Goal: Task Accomplishment & Management: Manage account settings

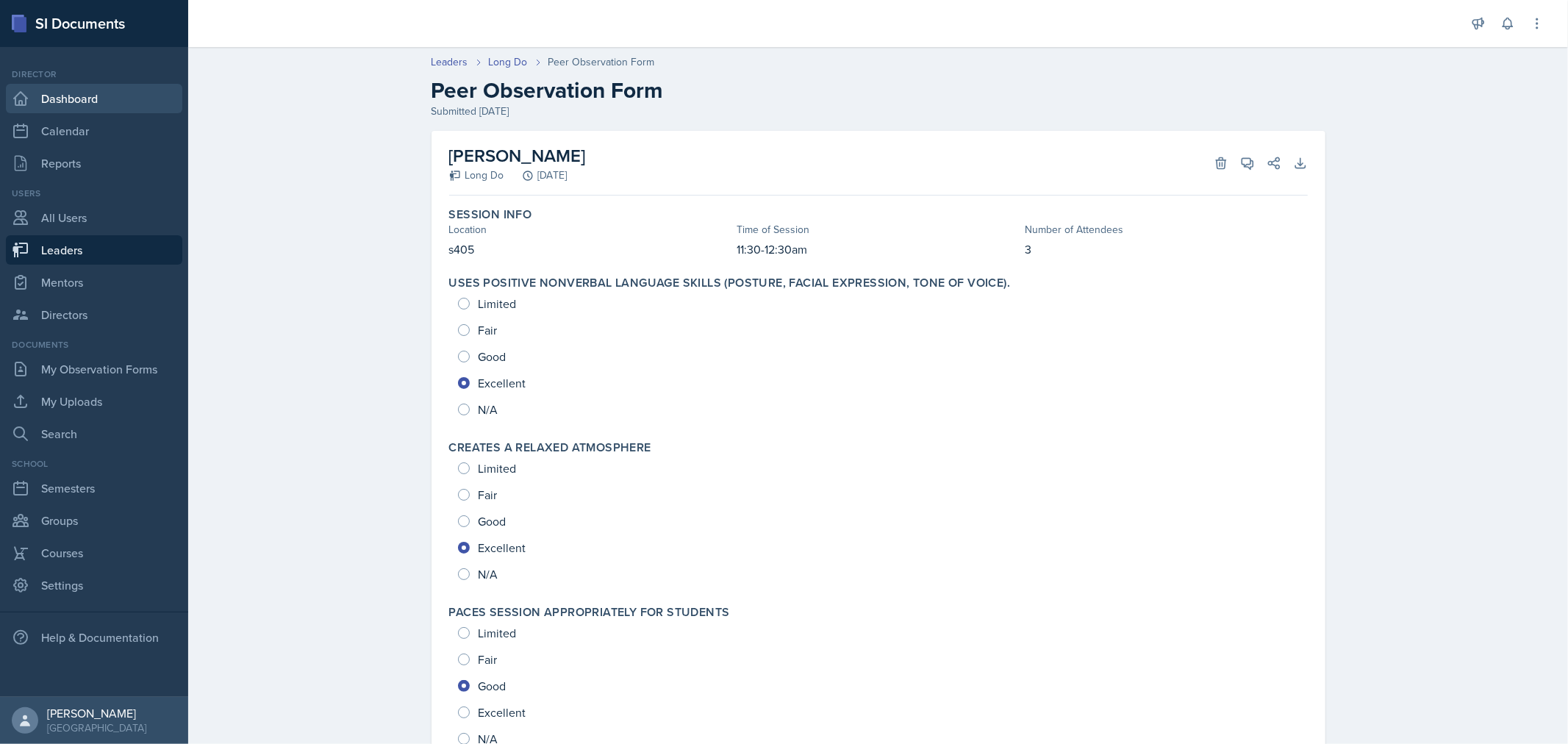
click at [72, 104] on link "Dashboard" at bounding box center [94, 98] width 176 height 29
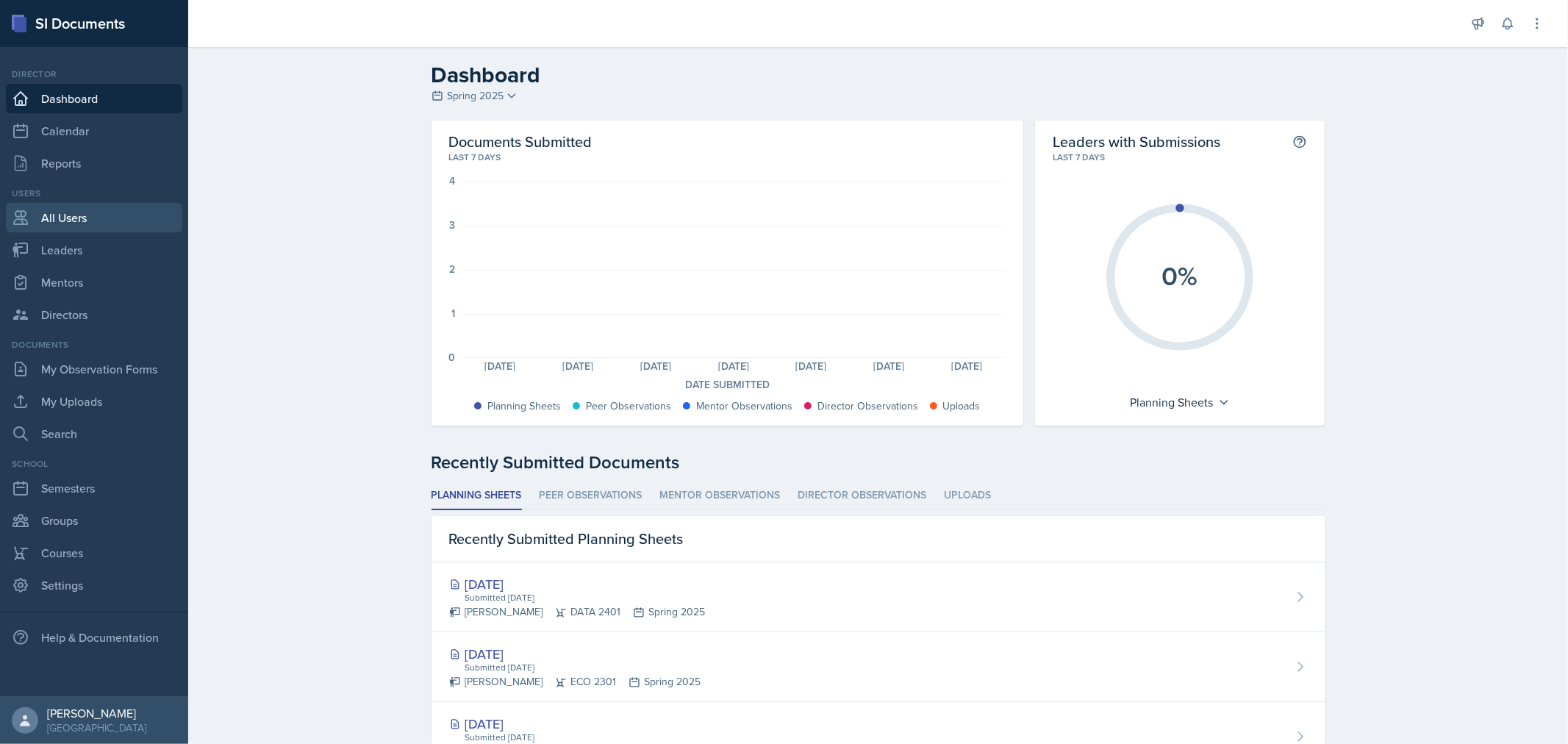
click at [75, 221] on link "All Users" at bounding box center [94, 218] width 176 height 29
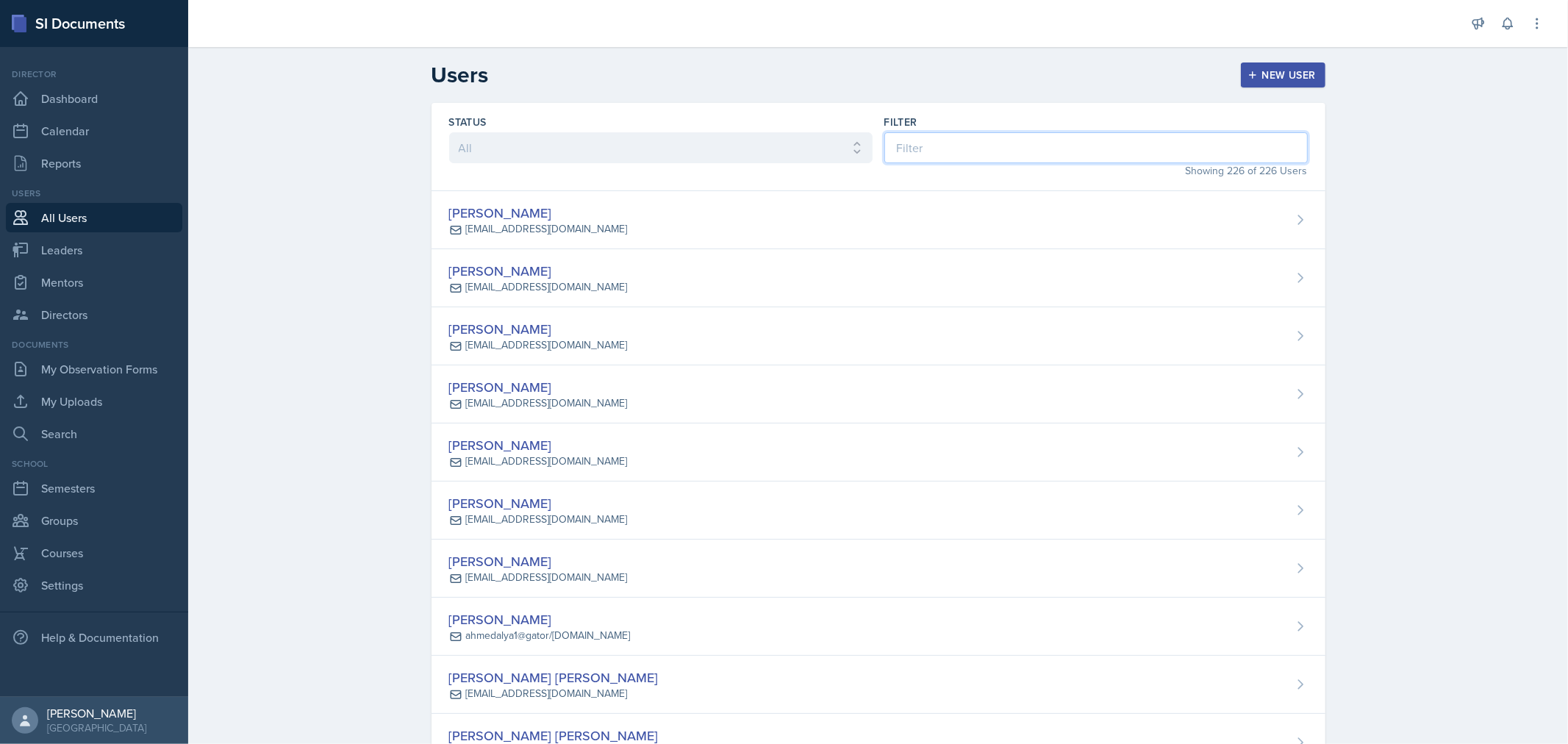
click at [953, 152] on input at bounding box center [1095, 148] width 423 height 31
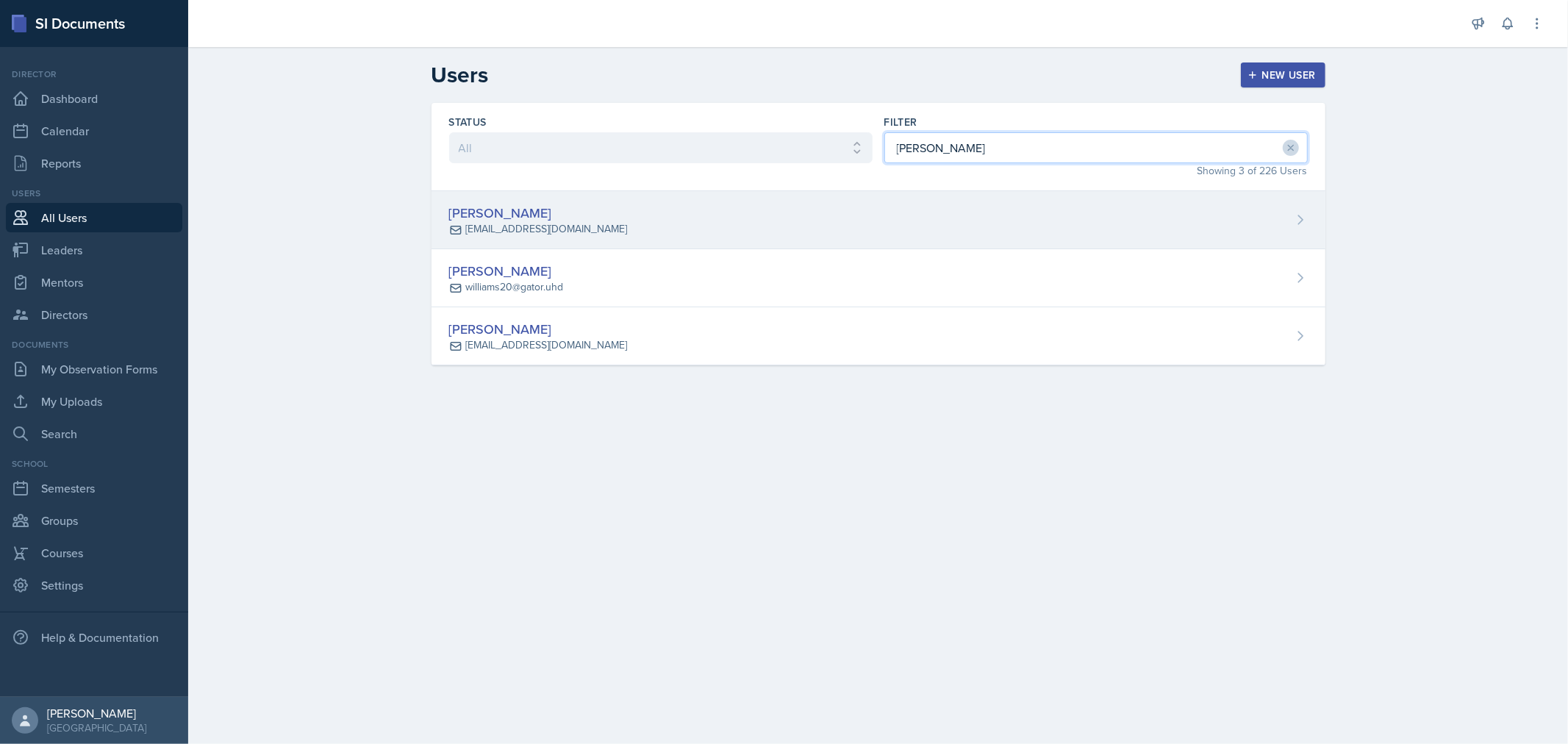
type input "[PERSON_NAME]"
click at [703, 216] on div "Shikyna [PERSON_NAME] [EMAIL_ADDRESS][DOMAIN_NAME]" at bounding box center [878, 220] width 894 height 58
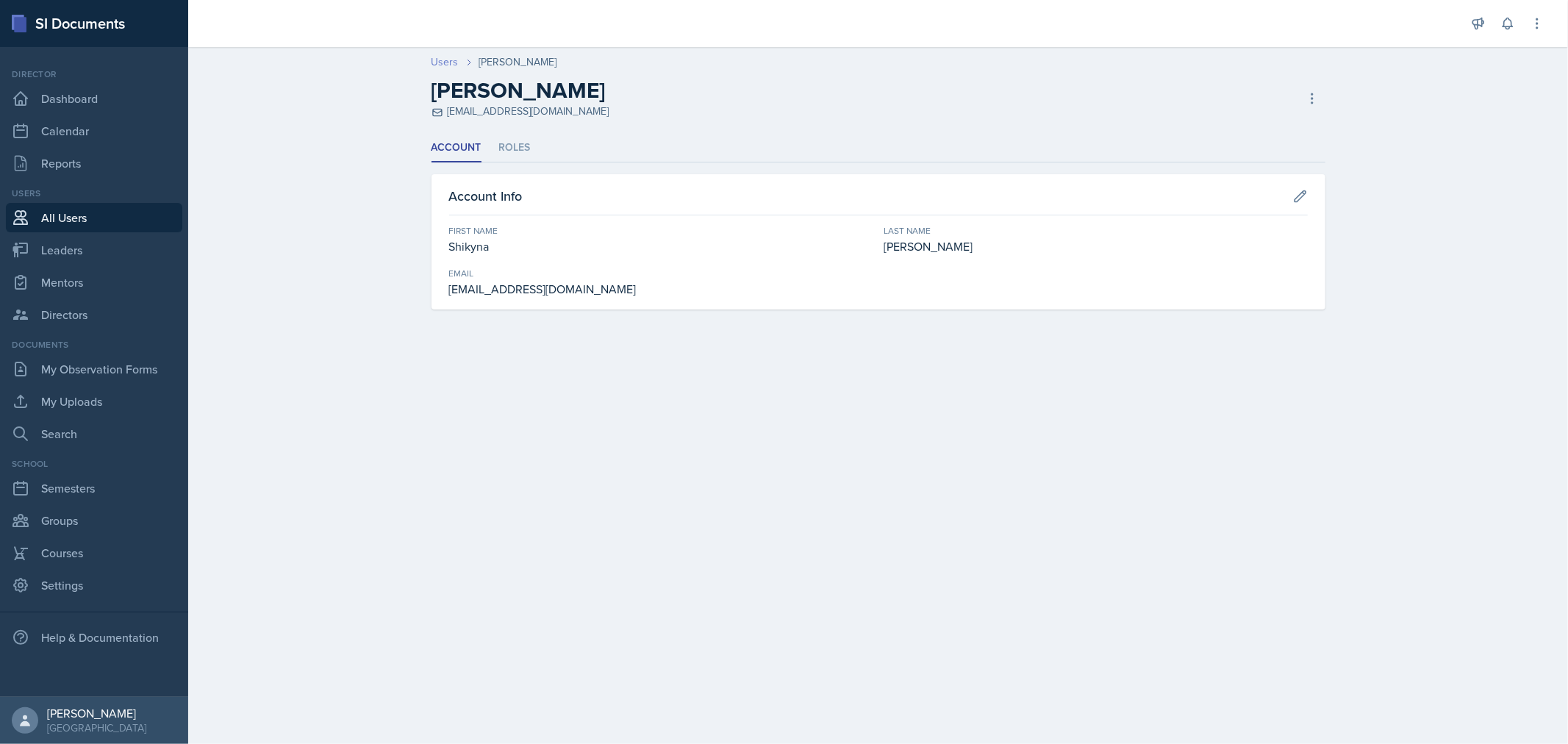
click at [435, 61] on link "Users" at bounding box center [446, 62] width 28 height 16
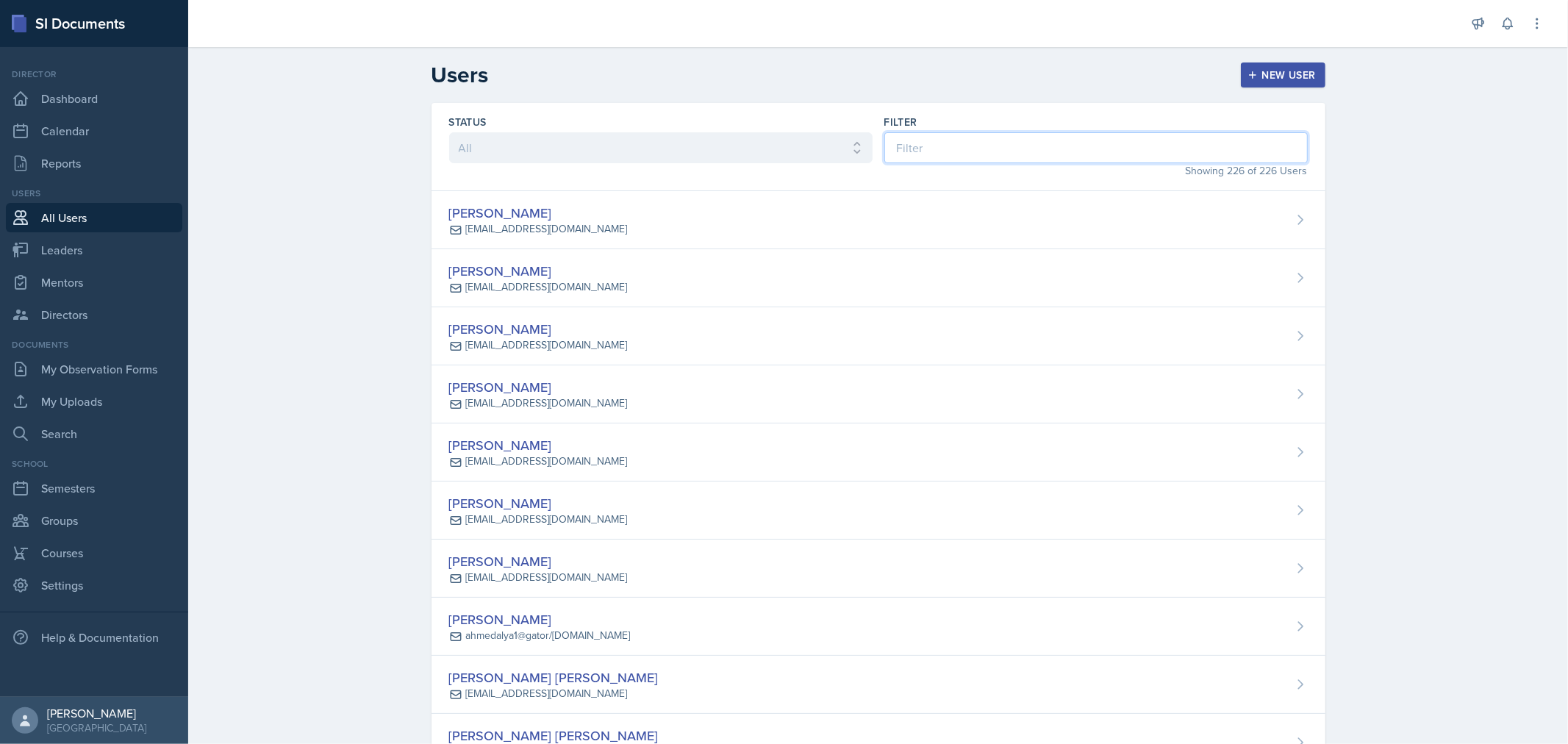
click at [945, 149] on input at bounding box center [1095, 148] width 423 height 31
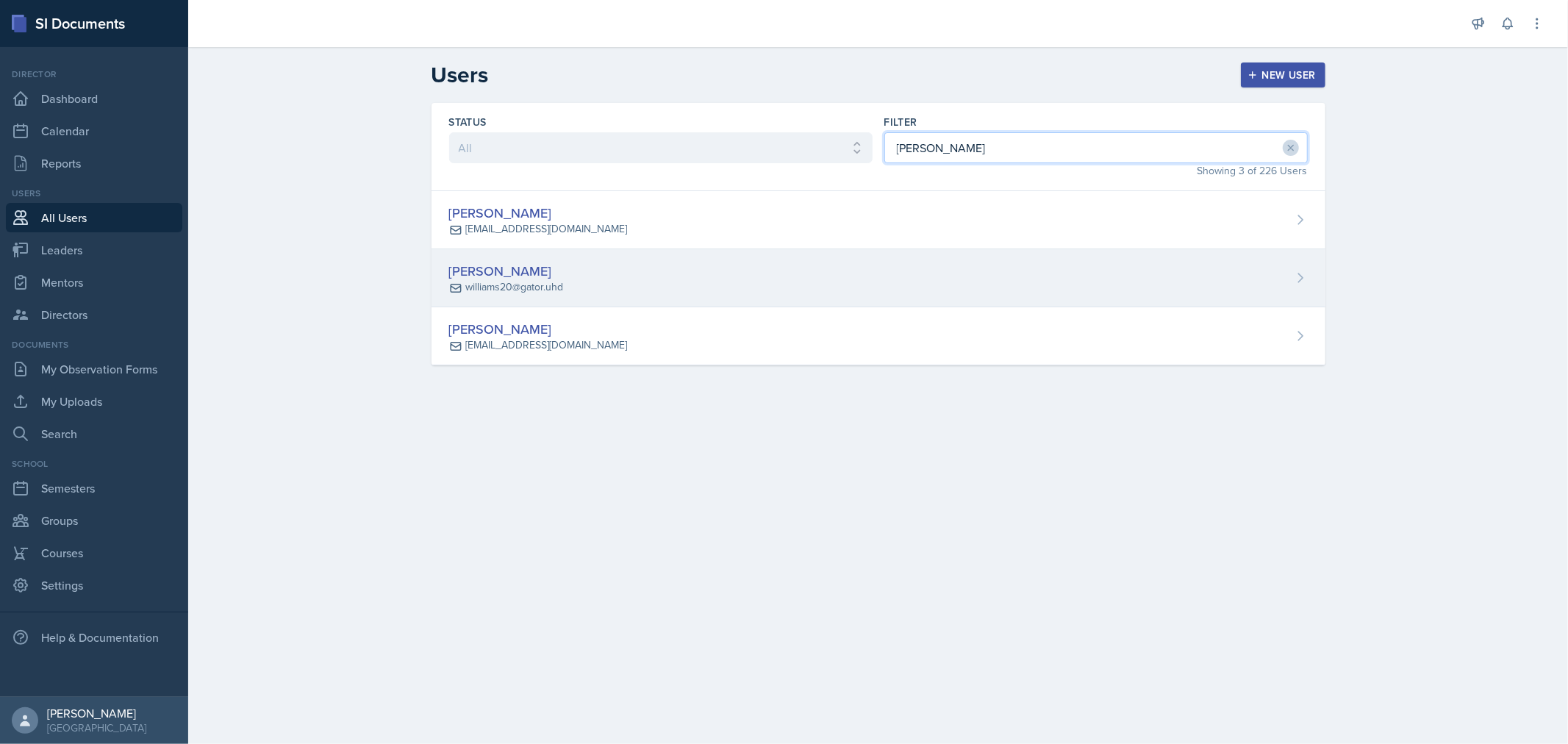
type input "[PERSON_NAME]"
click at [596, 276] on div "Shikyna [PERSON_NAME] williams20@gator.uhd" at bounding box center [878, 277] width 894 height 58
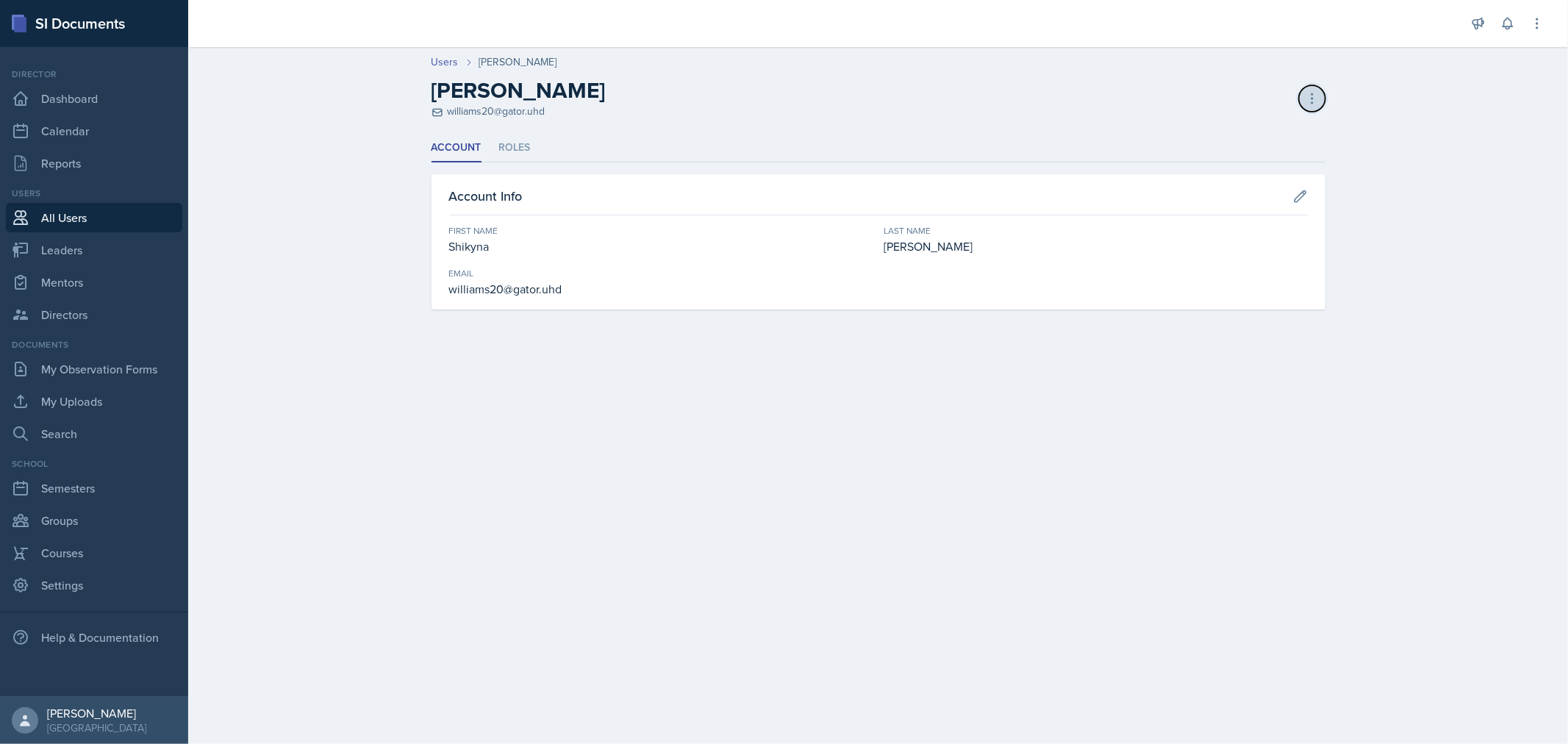
click at [1308, 100] on icon at bounding box center [1312, 98] width 15 height 15
click at [1244, 186] on div "Deactivate User" at bounding box center [1248, 188] width 141 height 29
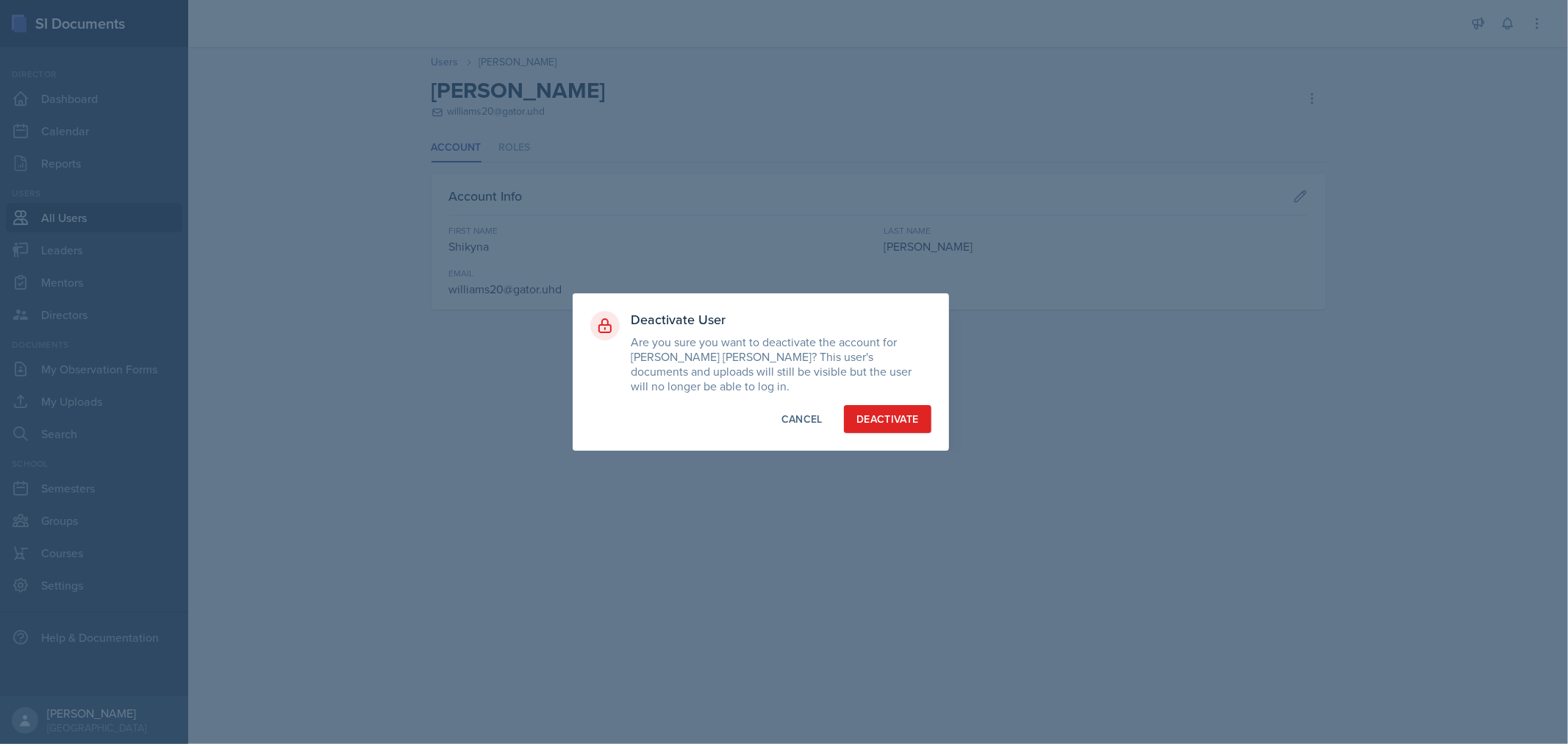
click at [891, 427] on div "Deactivate User Are you sure you want to deactivate the account for [PERSON_NAM…" at bounding box center [761, 371] width 377 height 157
click at [898, 412] on div "Deactivate" at bounding box center [887, 419] width 62 height 15
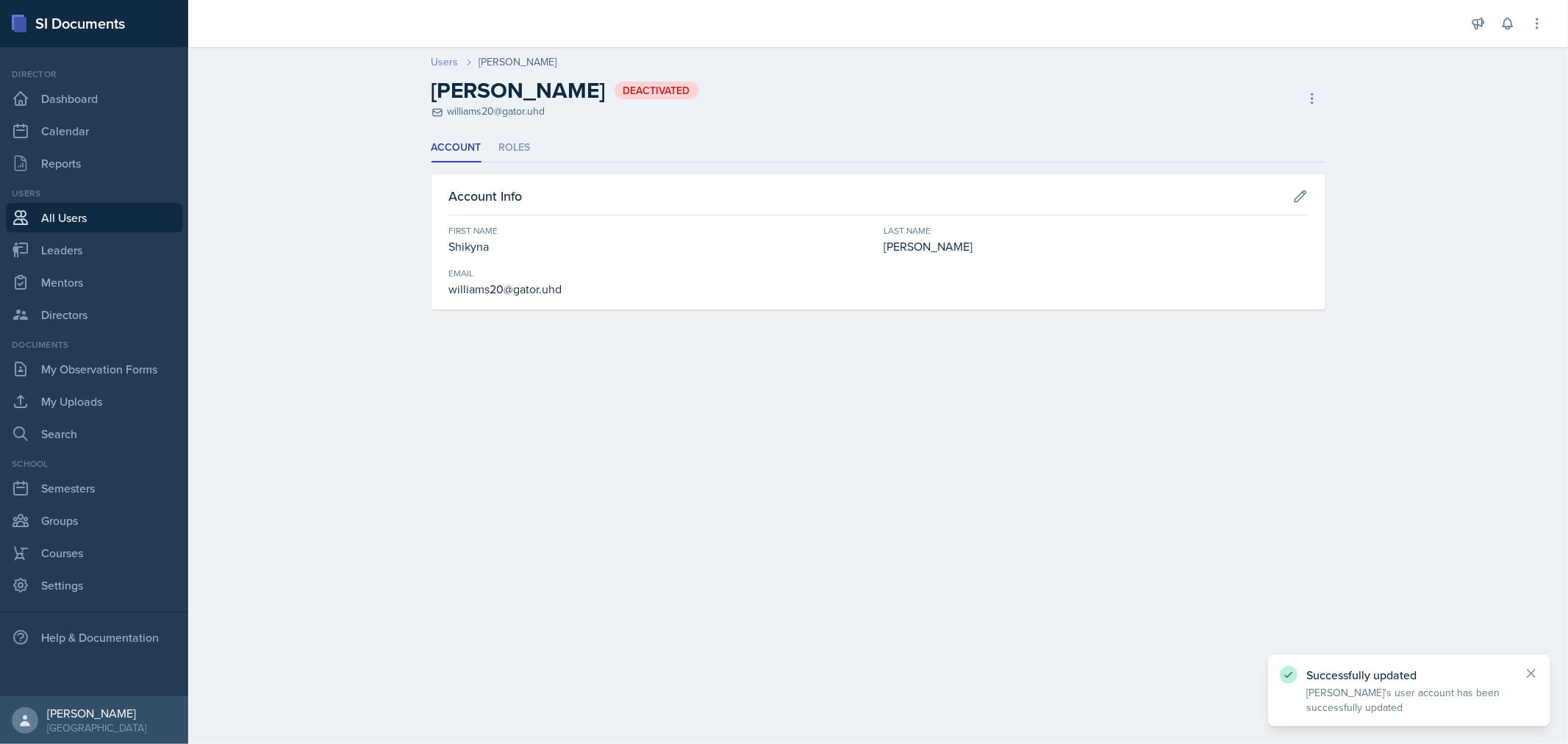
click at [448, 64] on link "Users" at bounding box center [446, 62] width 28 height 16
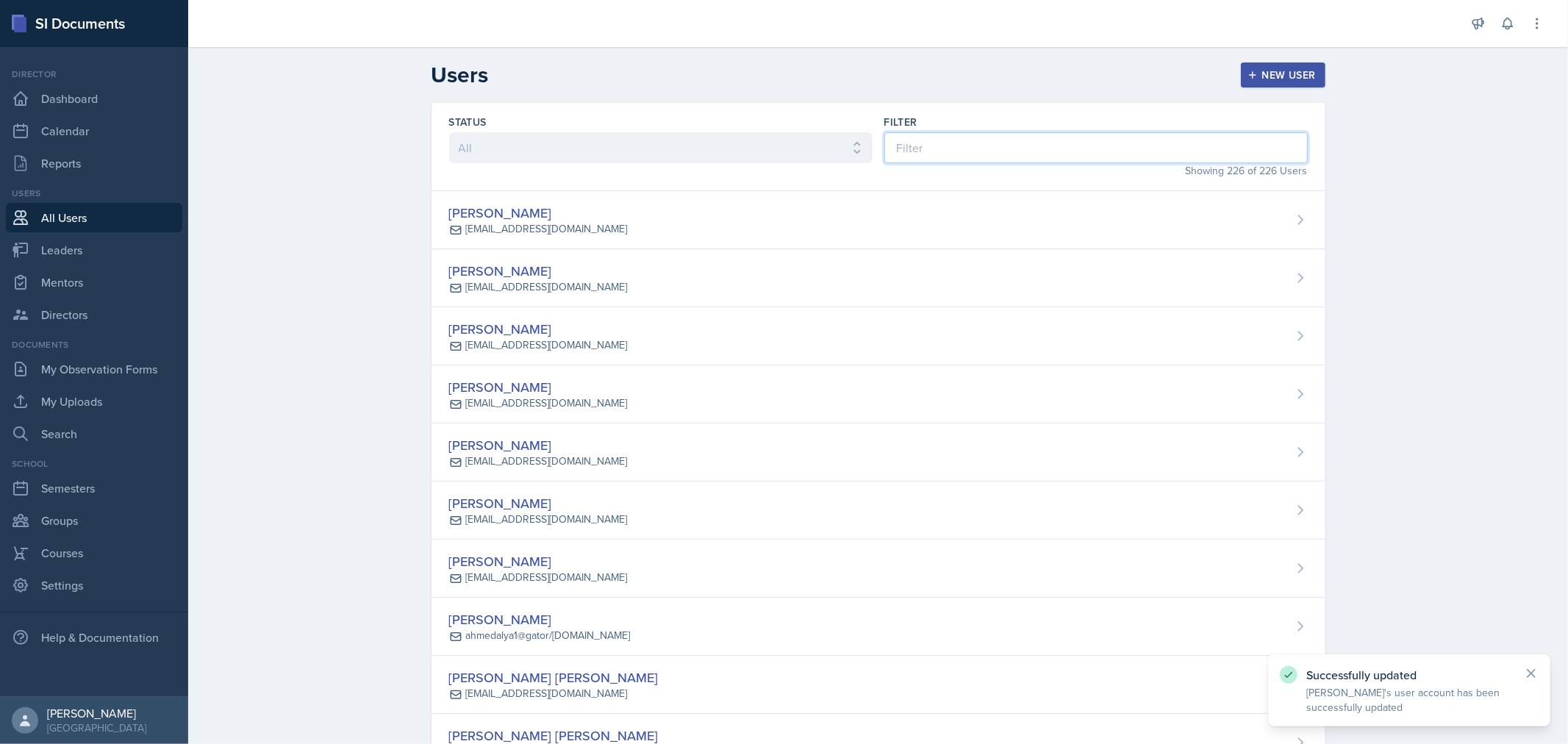
click at [992, 152] on input at bounding box center [1095, 148] width 423 height 31
type input "w"
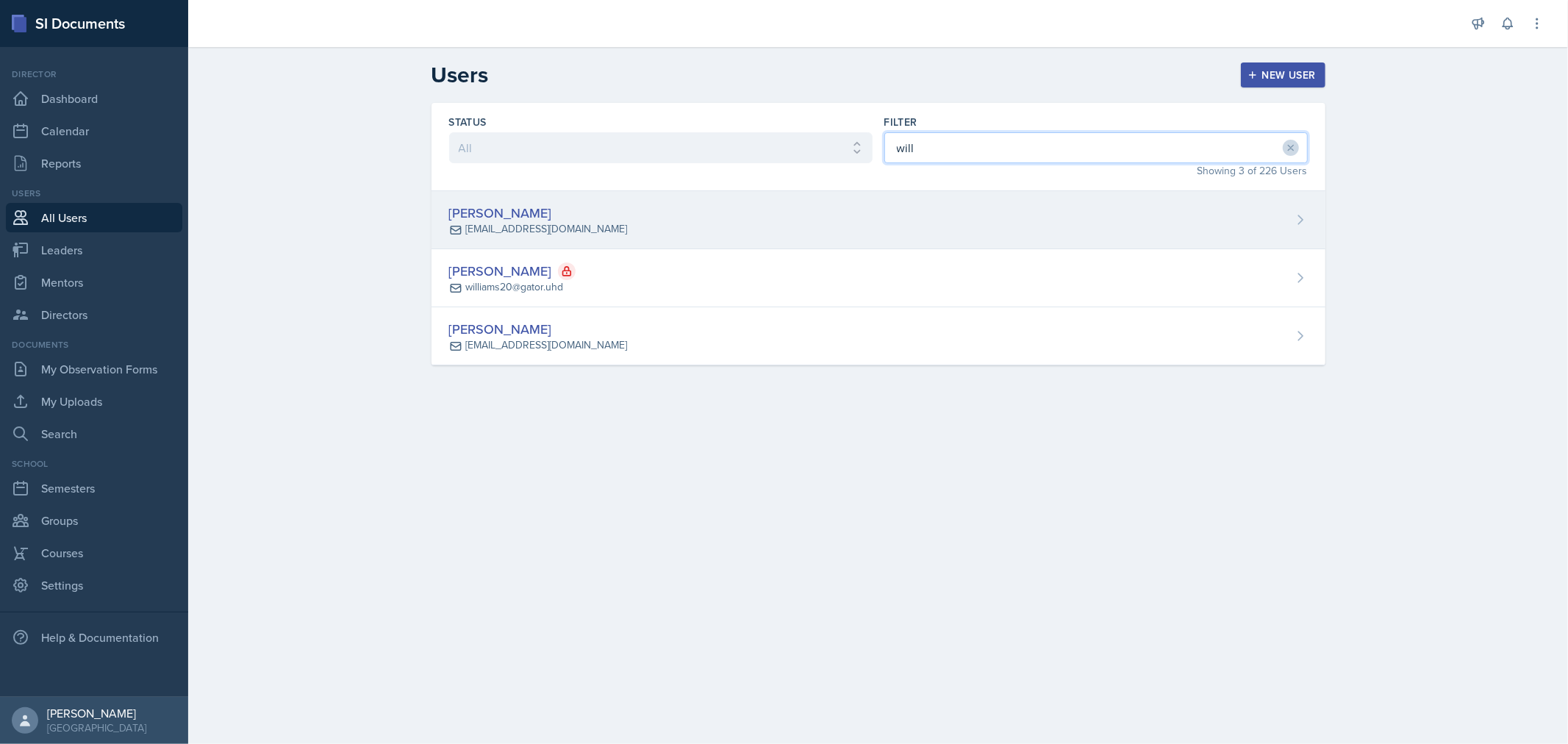
type input "will"
click at [532, 209] on div "[PERSON_NAME]" at bounding box center [538, 213] width 178 height 20
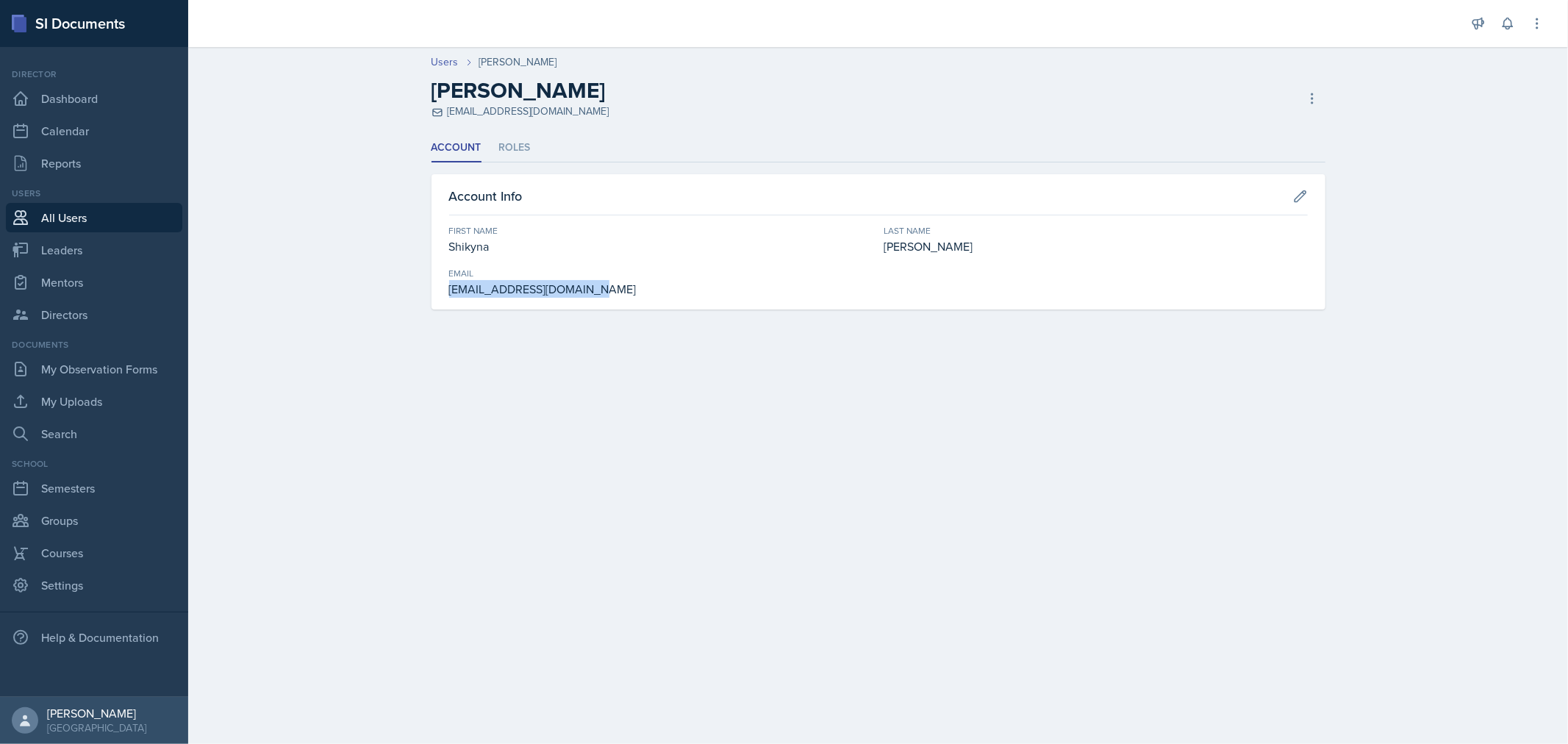
drag, startPoint x: 596, startPoint y: 288, endPoint x: 437, endPoint y: 296, distance: 159.2
click at [437, 296] on div "Account Info First Name Shikyna Last Name [PERSON_NAME] [EMAIL_ADDRESS][DOMAIN_…" at bounding box center [878, 242] width 894 height 135
click at [613, 281] on div "[EMAIL_ADDRESS][DOMAIN_NAME]" at bounding box center [660, 288] width 423 height 17
click at [512, 152] on li "Roles" at bounding box center [514, 148] width 31 height 28
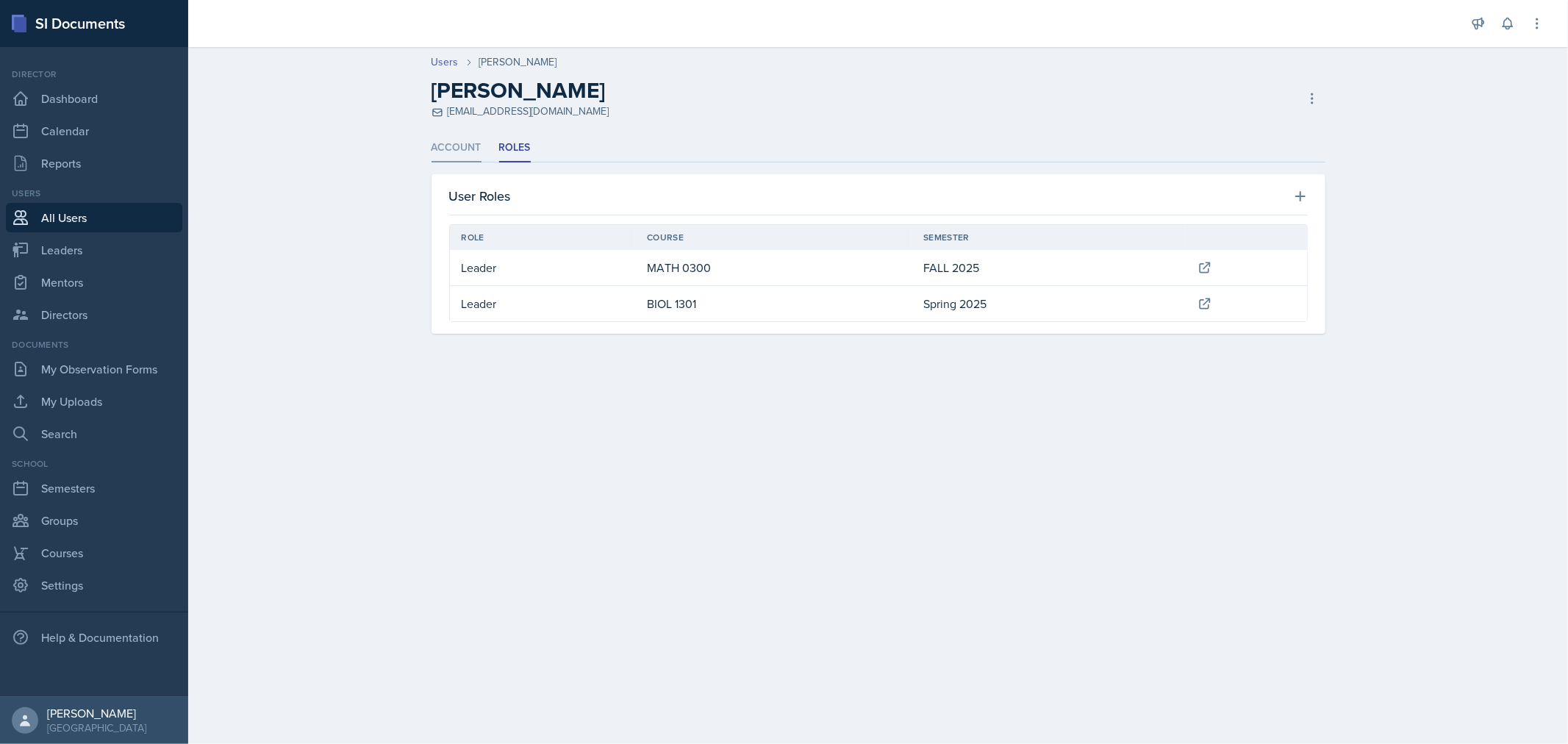
click at [446, 149] on li "Account" at bounding box center [457, 148] width 50 height 28
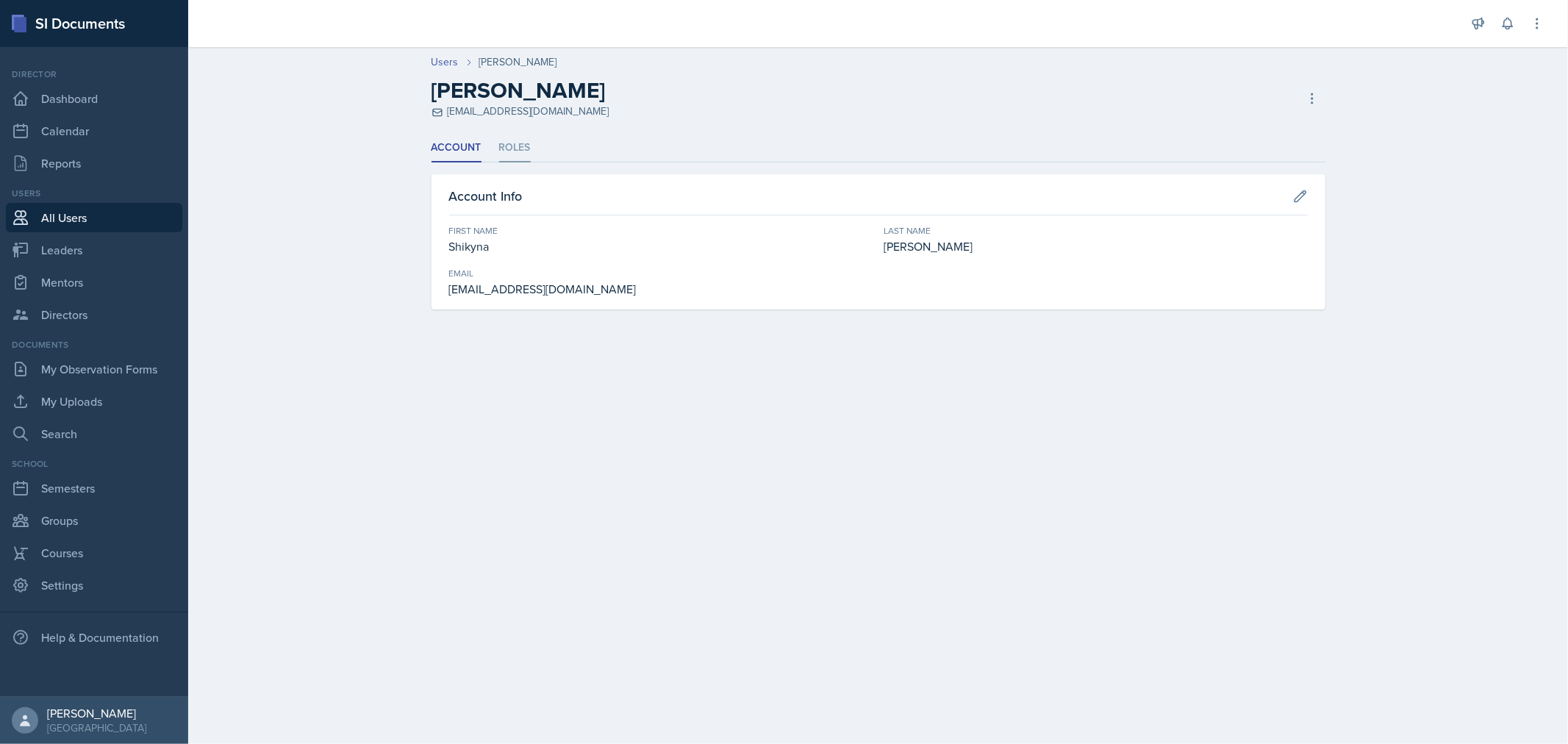
click at [519, 149] on li "Roles" at bounding box center [514, 148] width 31 height 28
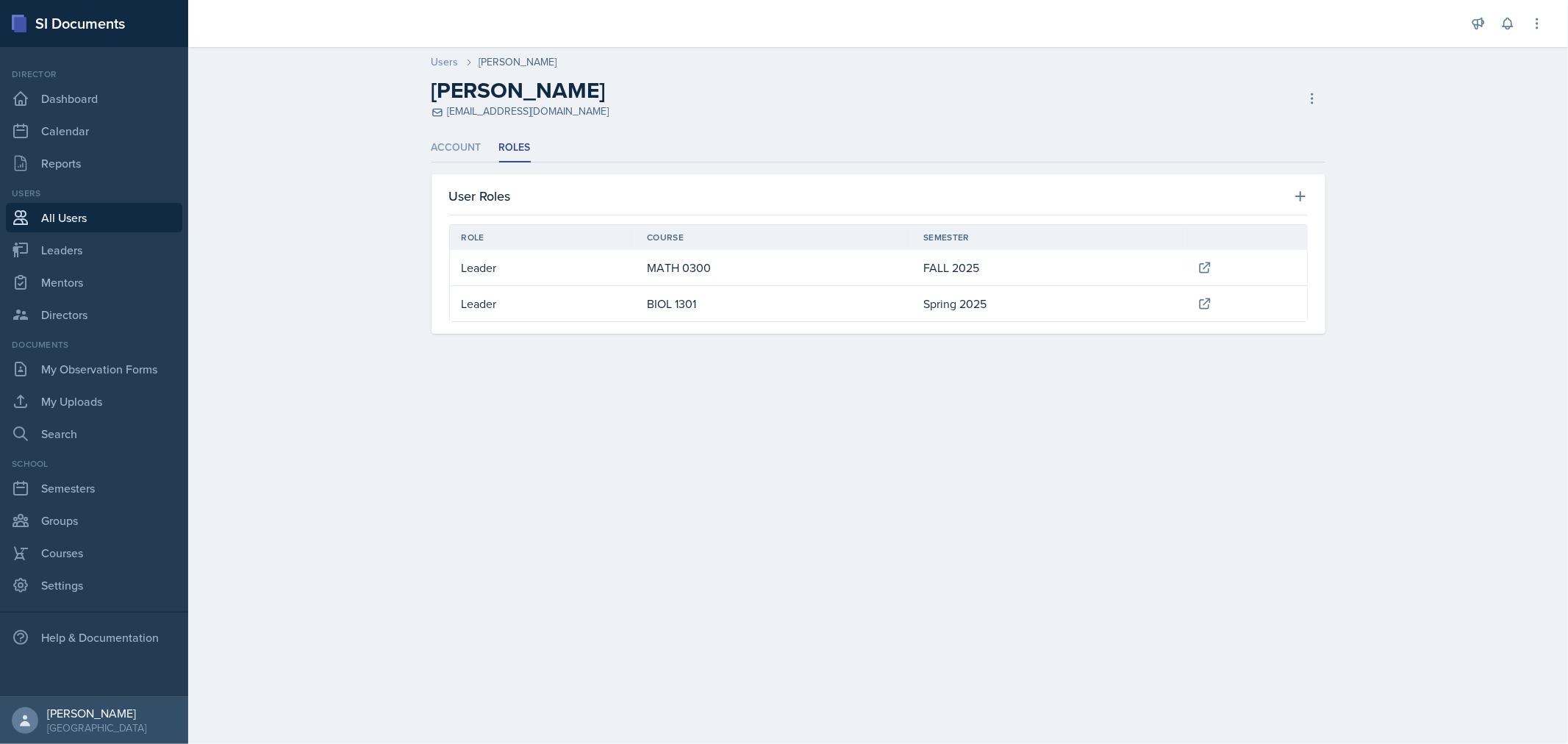
click at [446, 64] on link "Users" at bounding box center [446, 62] width 28 height 16
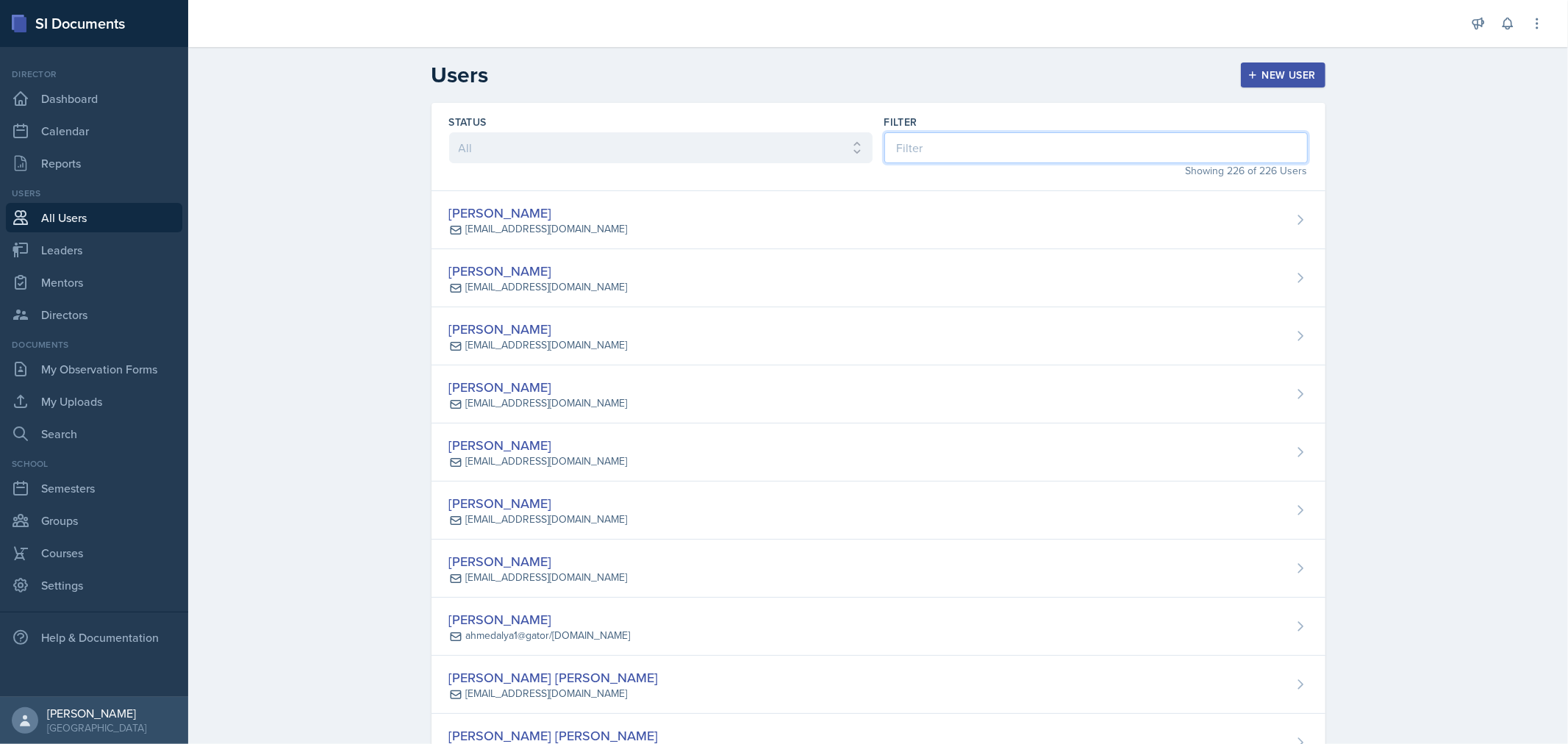
click at [934, 148] on input at bounding box center [1095, 148] width 423 height 31
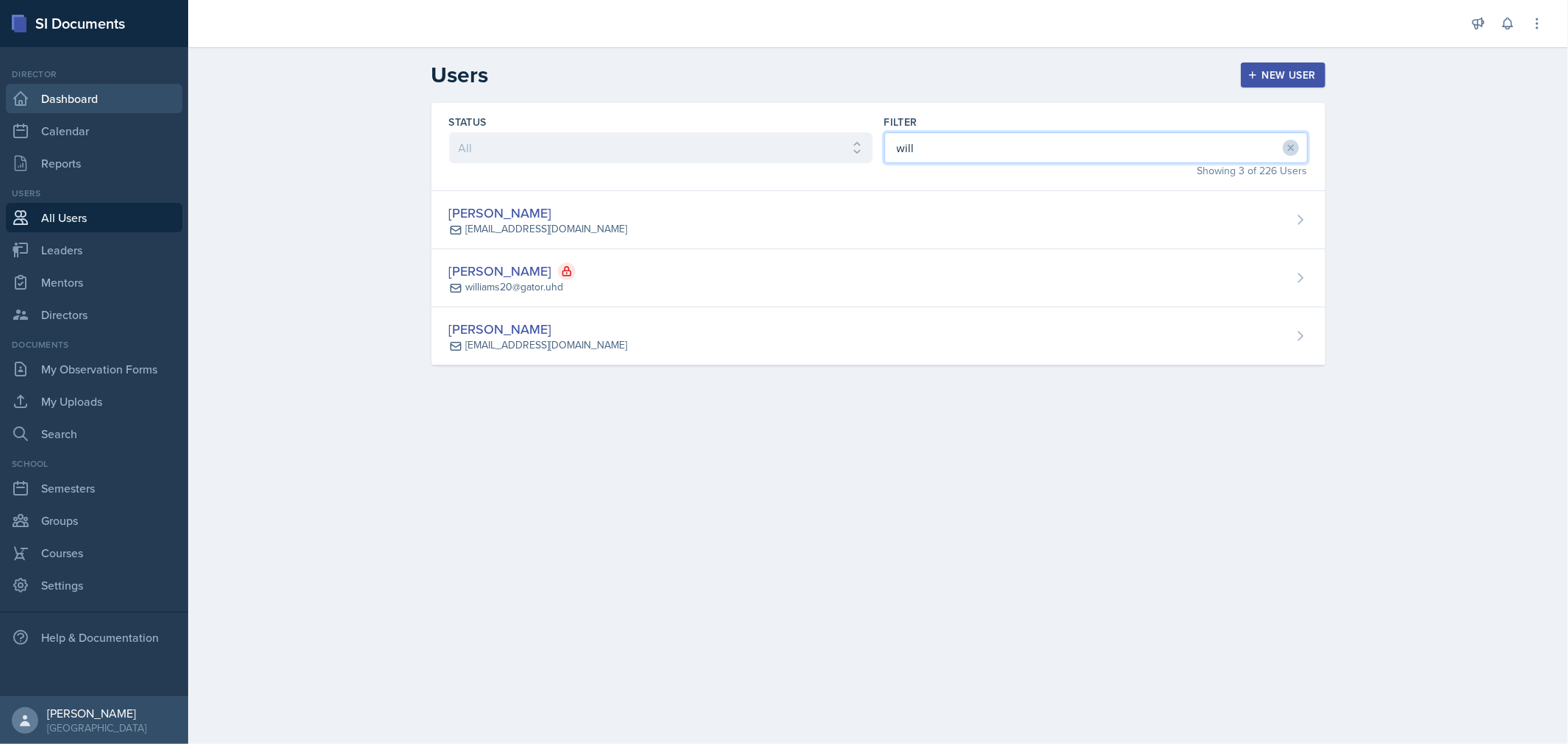
type input "will"
click at [62, 94] on link "Dashboard" at bounding box center [94, 98] width 176 height 29
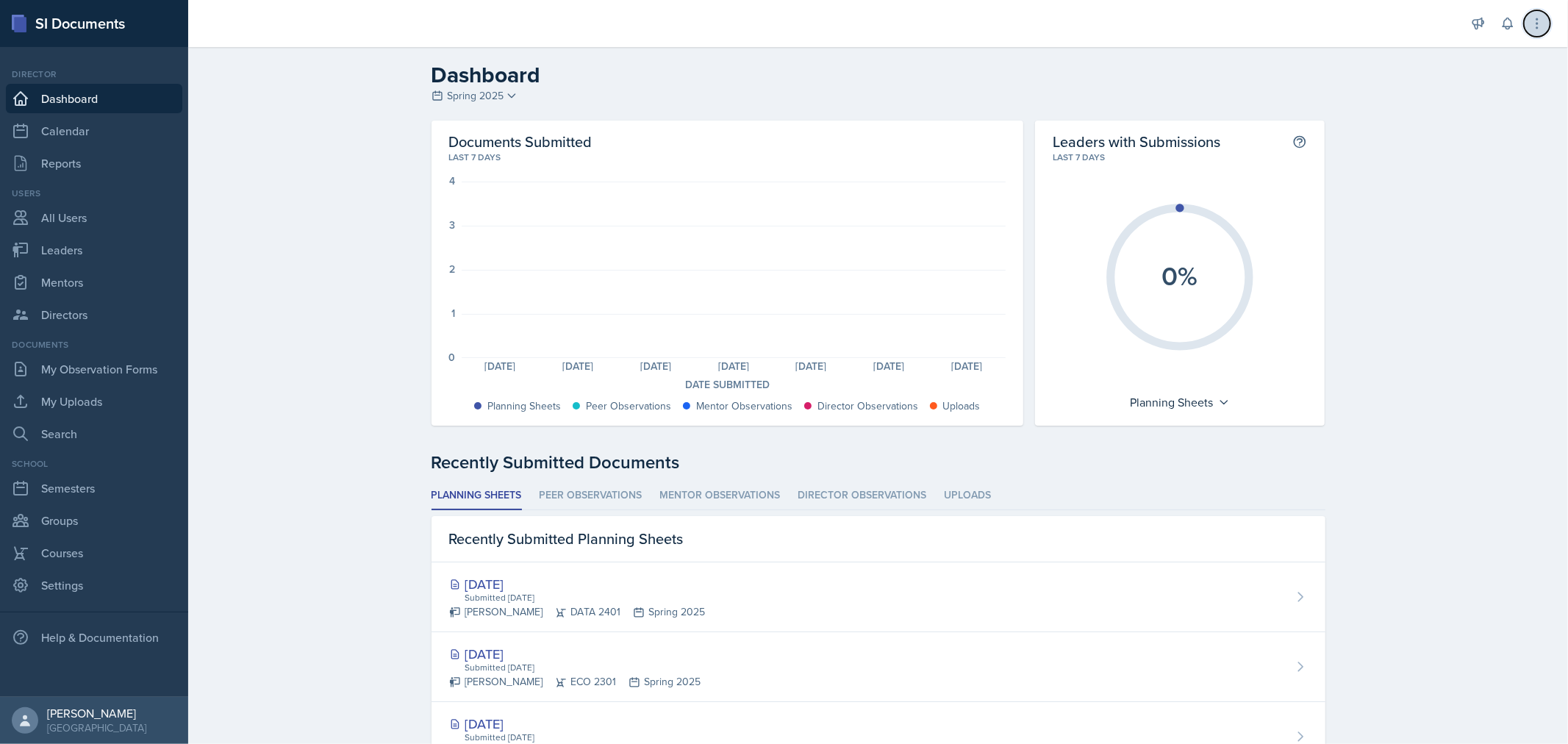
click at [1536, 30] on icon at bounding box center [1537, 24] width 15 height 15
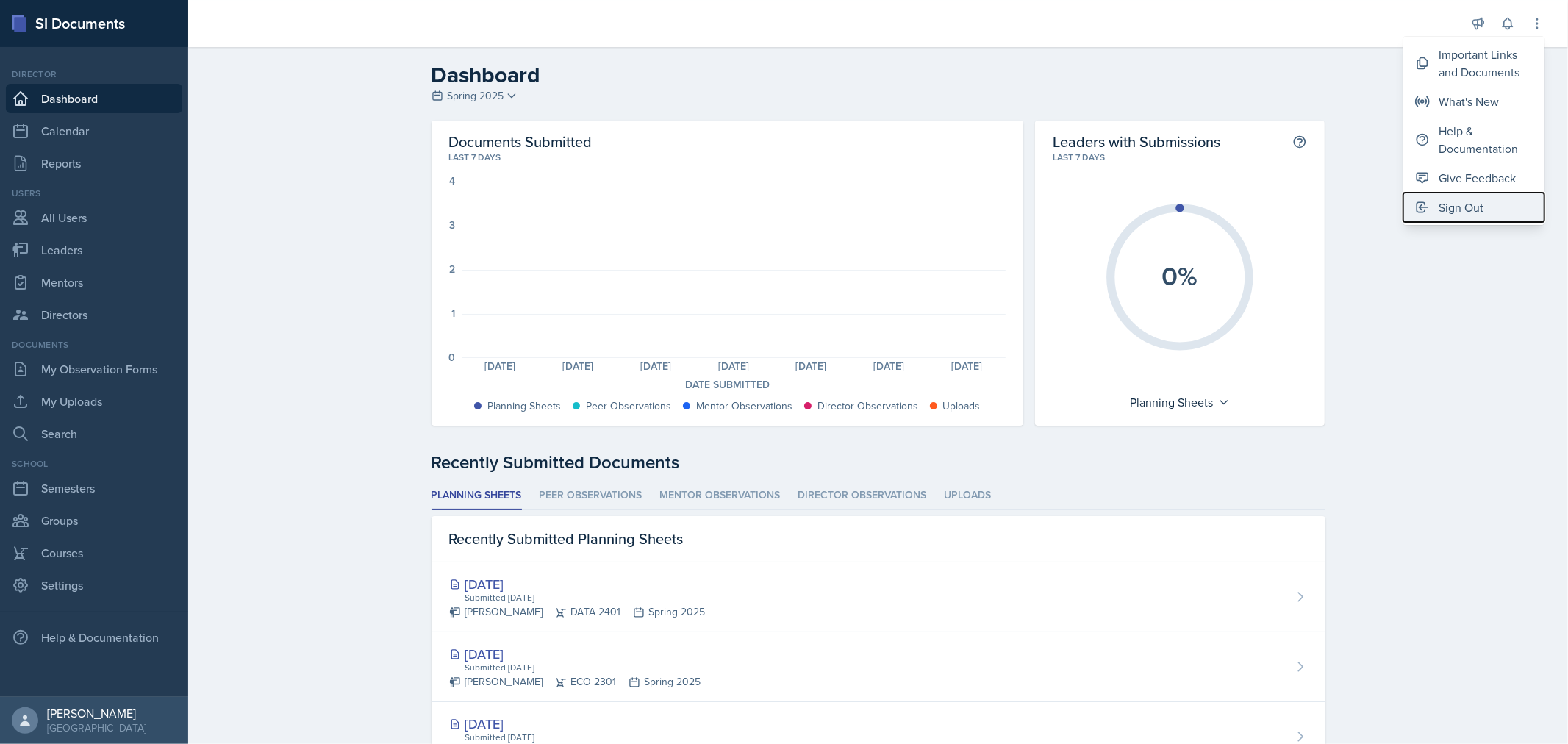
click at [1458, 202] on div "Sign Out" at bounding box center [1461, 207] width 45 height 17
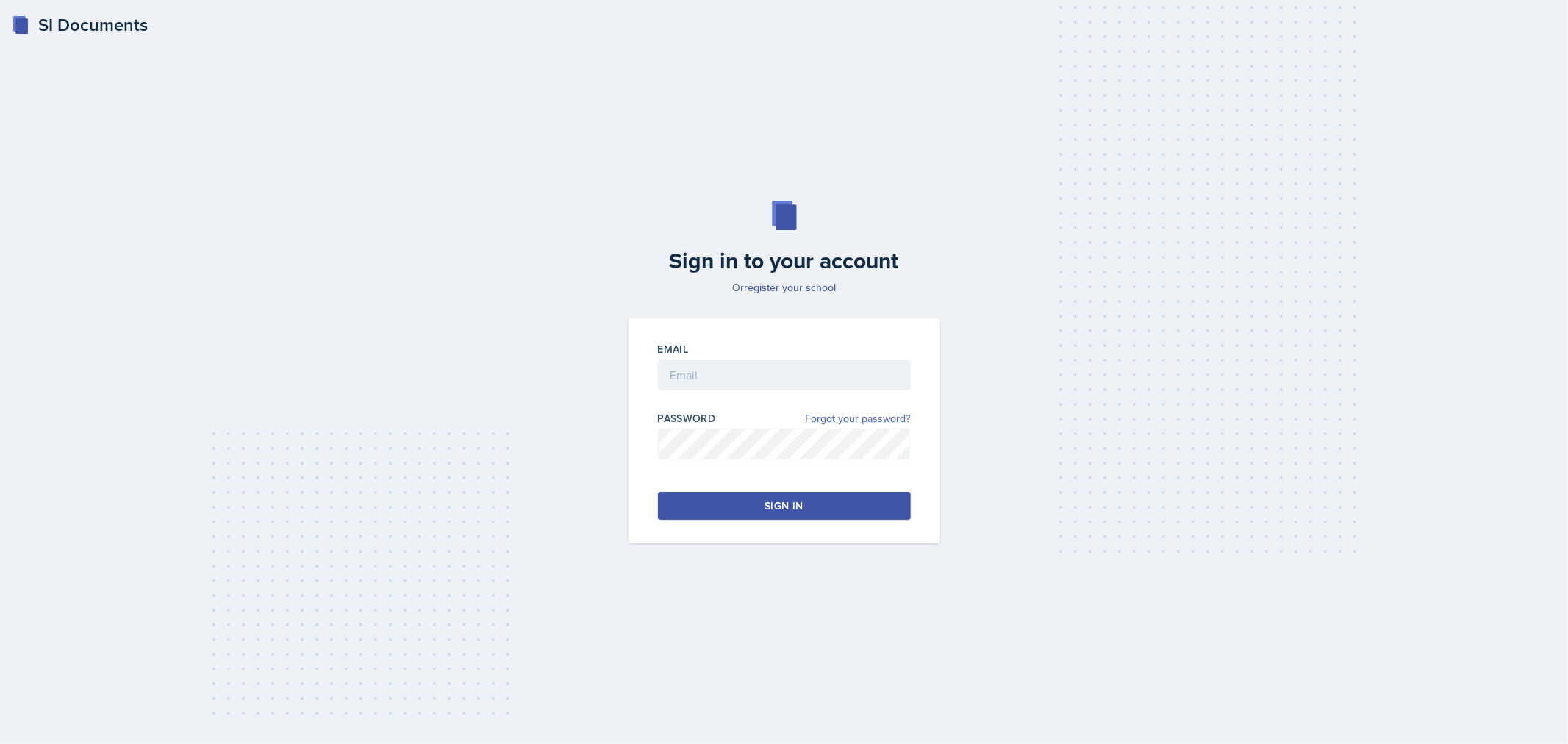
click at [853, 424] on link "Forgot your password?" at bounding box center [858, 418] width 105 height 16
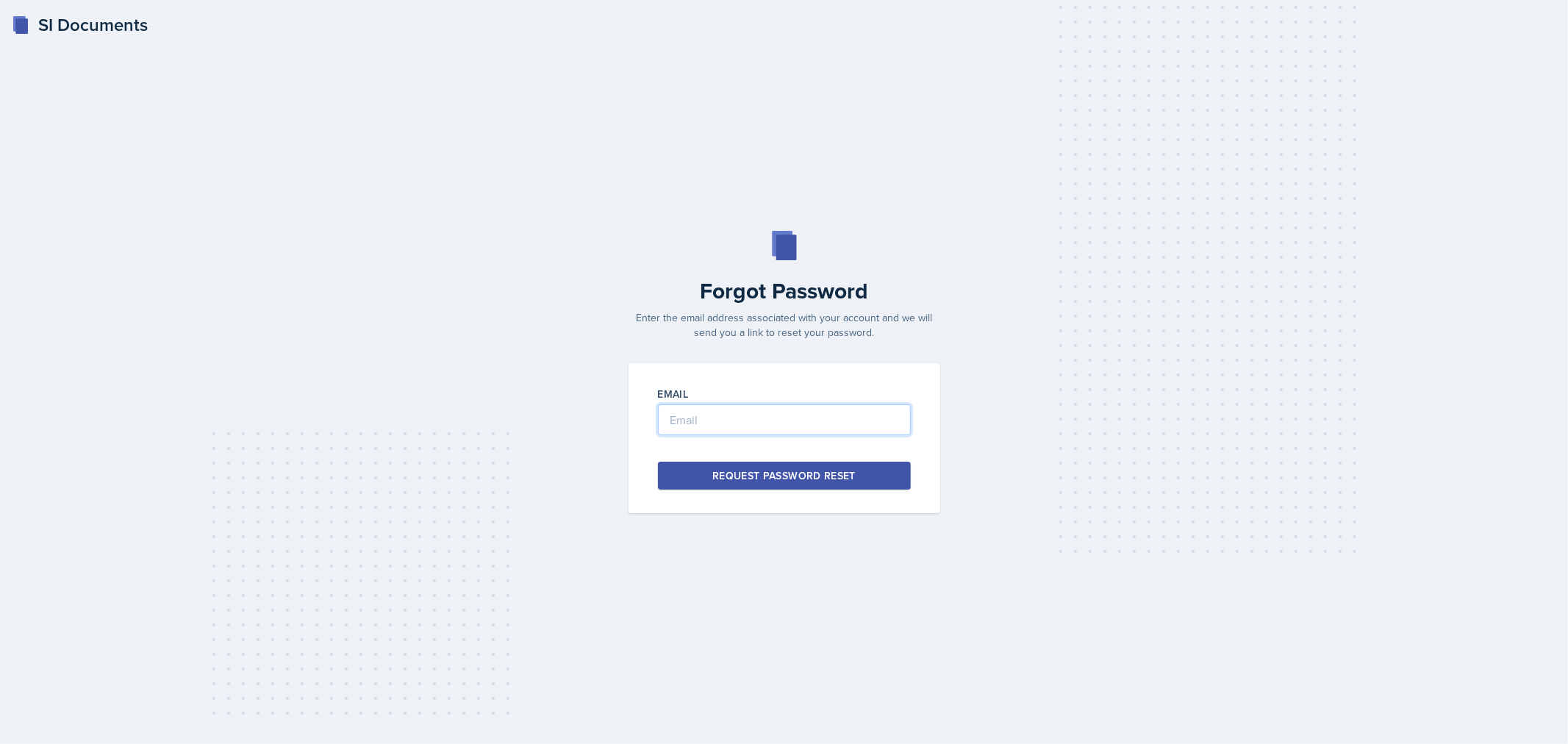
click at [742, 421] on input "email" at bounding box center [784, 420] width 253 height 31
type input "[EMAIL_ADDRESS][DOMAIN_NAME]"
click at [766, 479] on div "Request Password Reset" at bounding box center [784, 476] width 143 height 15
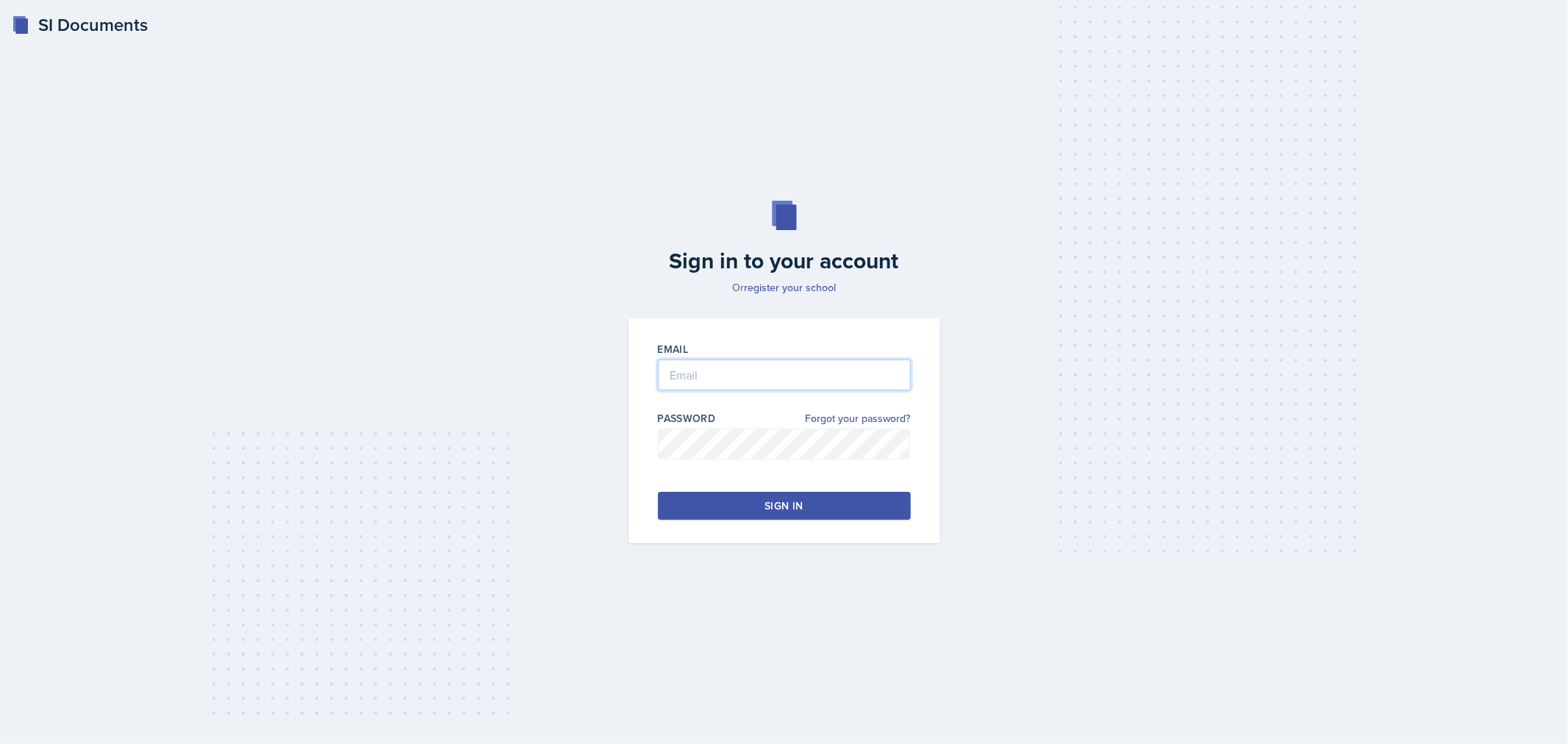
click at [742, 366] on input "email" at bounding box center [784, 375] width 253 height 31
type input "[EMAIL_ADDRESS][DOMAIN_NAME]"
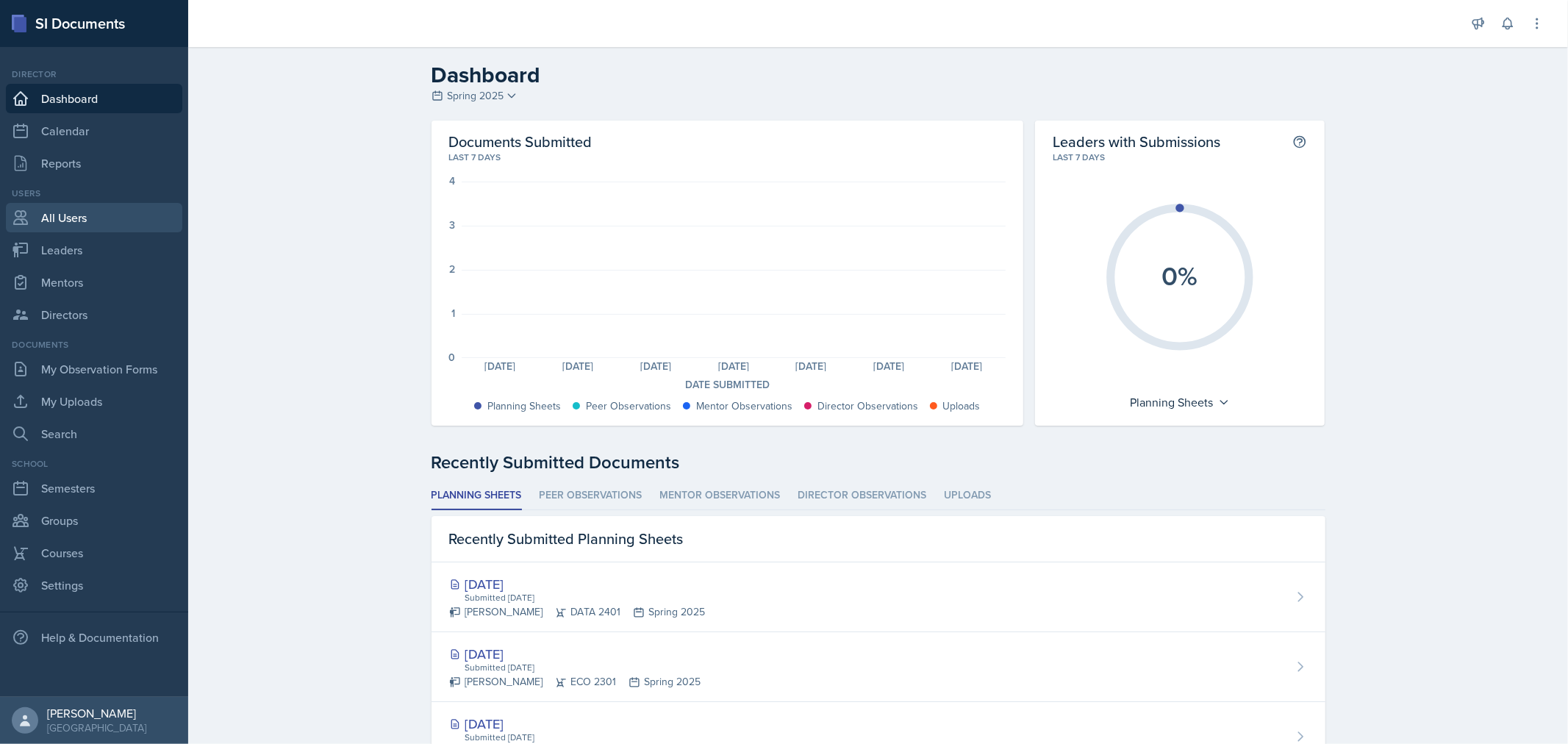
click at [68, 214] on link "All Users" at bounding box center [94, 218] width 176 height 29
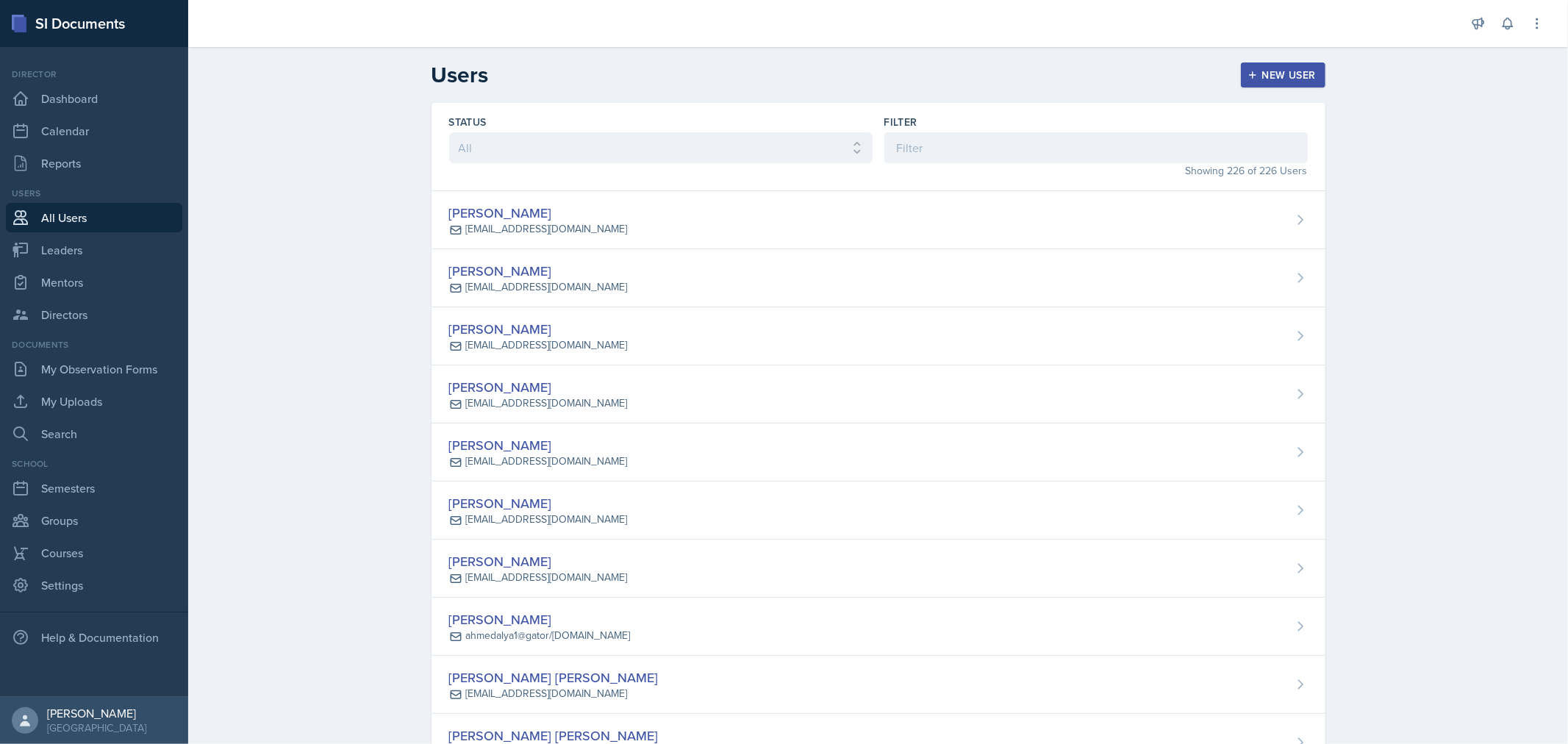
click at [1271, 73] on div "New User" at bounding box center [1282, 74] width 65 height 12
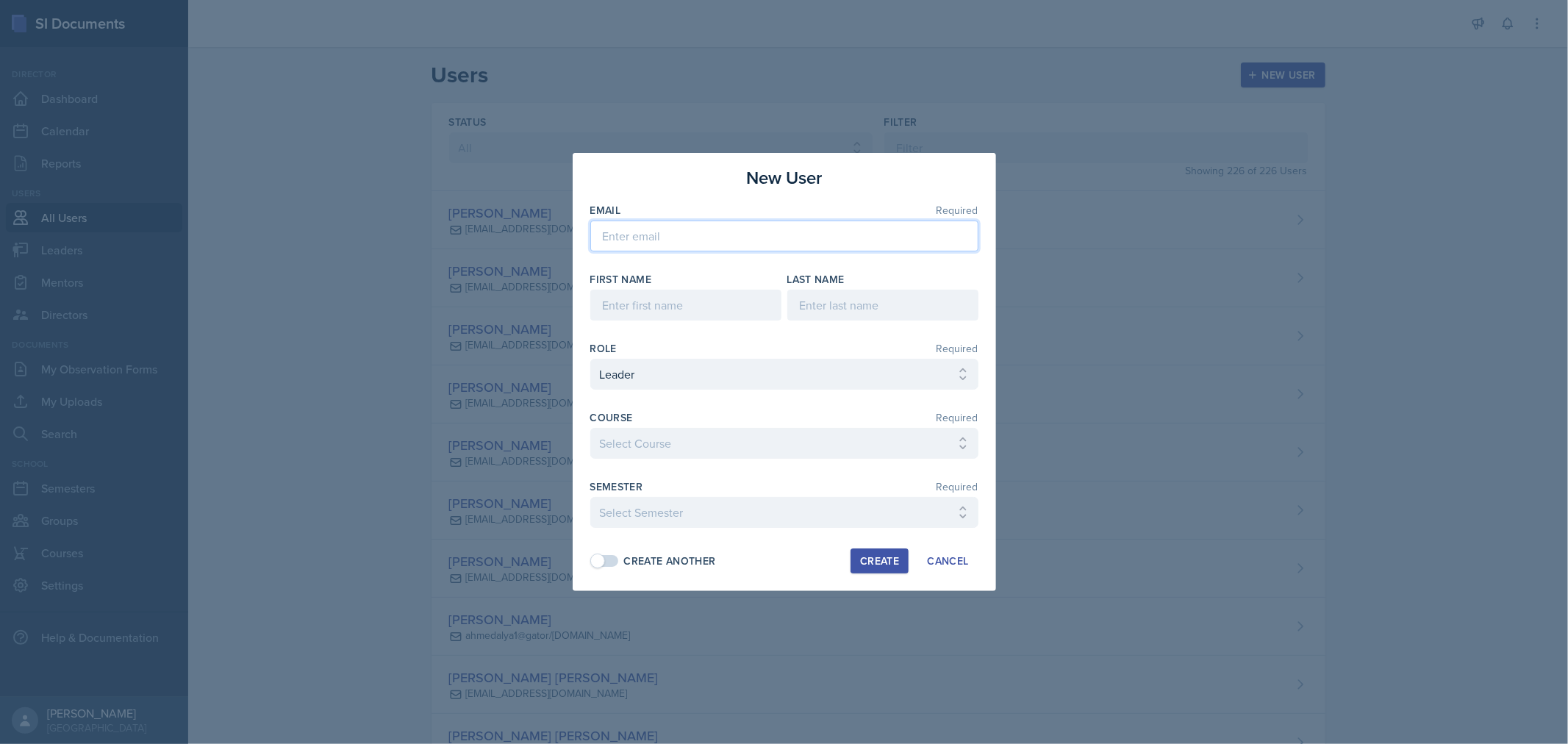
click at [770, 238] on input "email" at bounding box center [784, 236] width 388 height 31
type input "[PERSON_NAME][EMAIL_ADDRESS][DOMAIN_NAME]"
click at [645, 307] on input at bounding box center [685, 305] width 191 height 31
type input "Shikyna"
type input "[PERSON_NAME]"
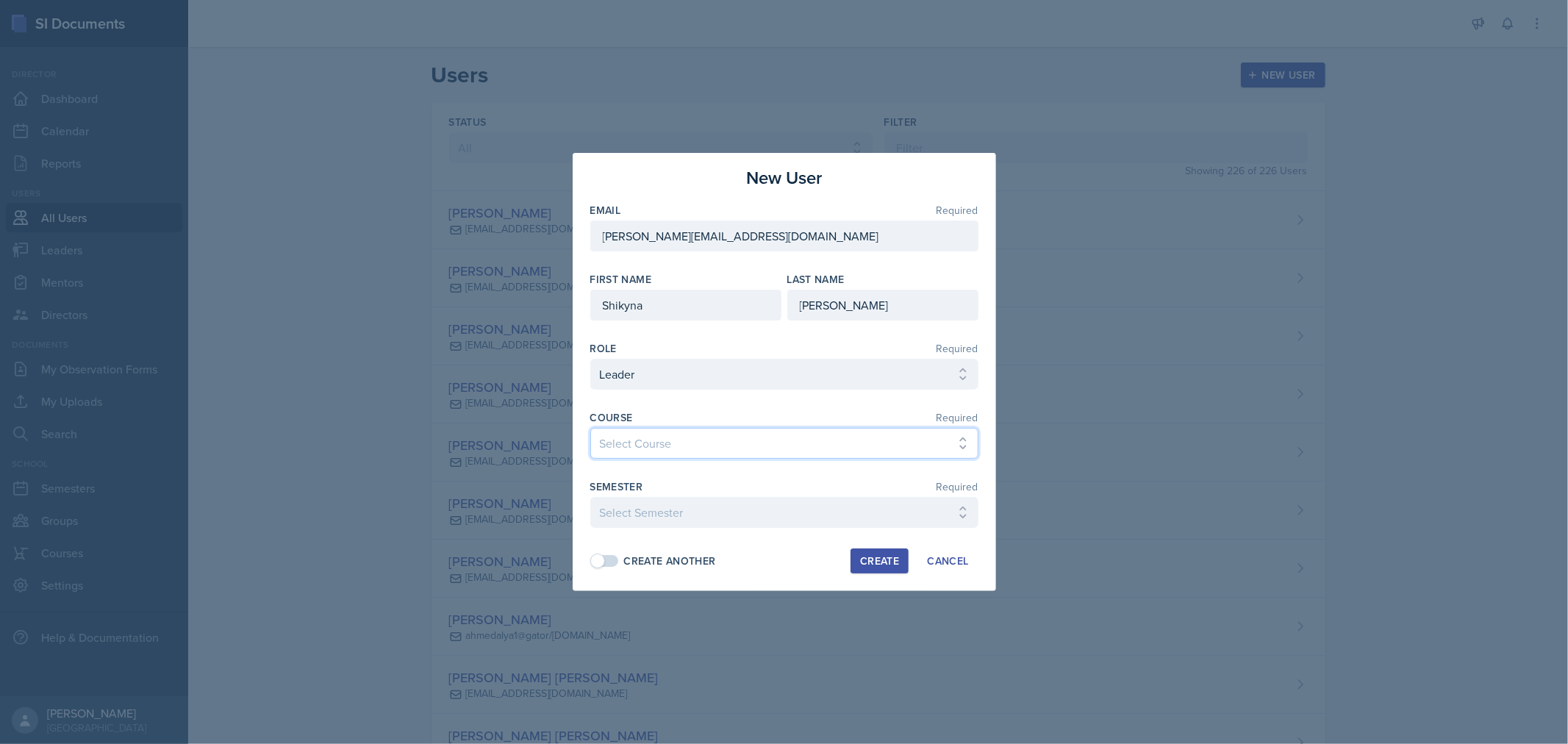
click at [964, 435] on select "Select Course ACC 2301 ART 1301 ART 1302 ART 1310 BIOL 1301 BIOL 1302 BIOL 1310…" at bounding box center [784, 444] width 388 height 31
select select "1533e435-e0aa-45a5-aa15-47b6ea268a05"
click at [590, 428] on select "Select Course ACC 2301 ART 1301 ART 1302 ART 1310 BIOL 1301 BIOL 1302 BIOL 1310…" at bounding box center [784, 444] width 388 height 31
click at [840, 509] on select "Select Semester FALL 2025 Summer II 2025 Summer I 2025 Spring 2025 Fall 2024 Su…" at bounding box center [784, 513] width 388 height 31
select select "0924c876-6fa7-4296-b593-7db6428ef465"
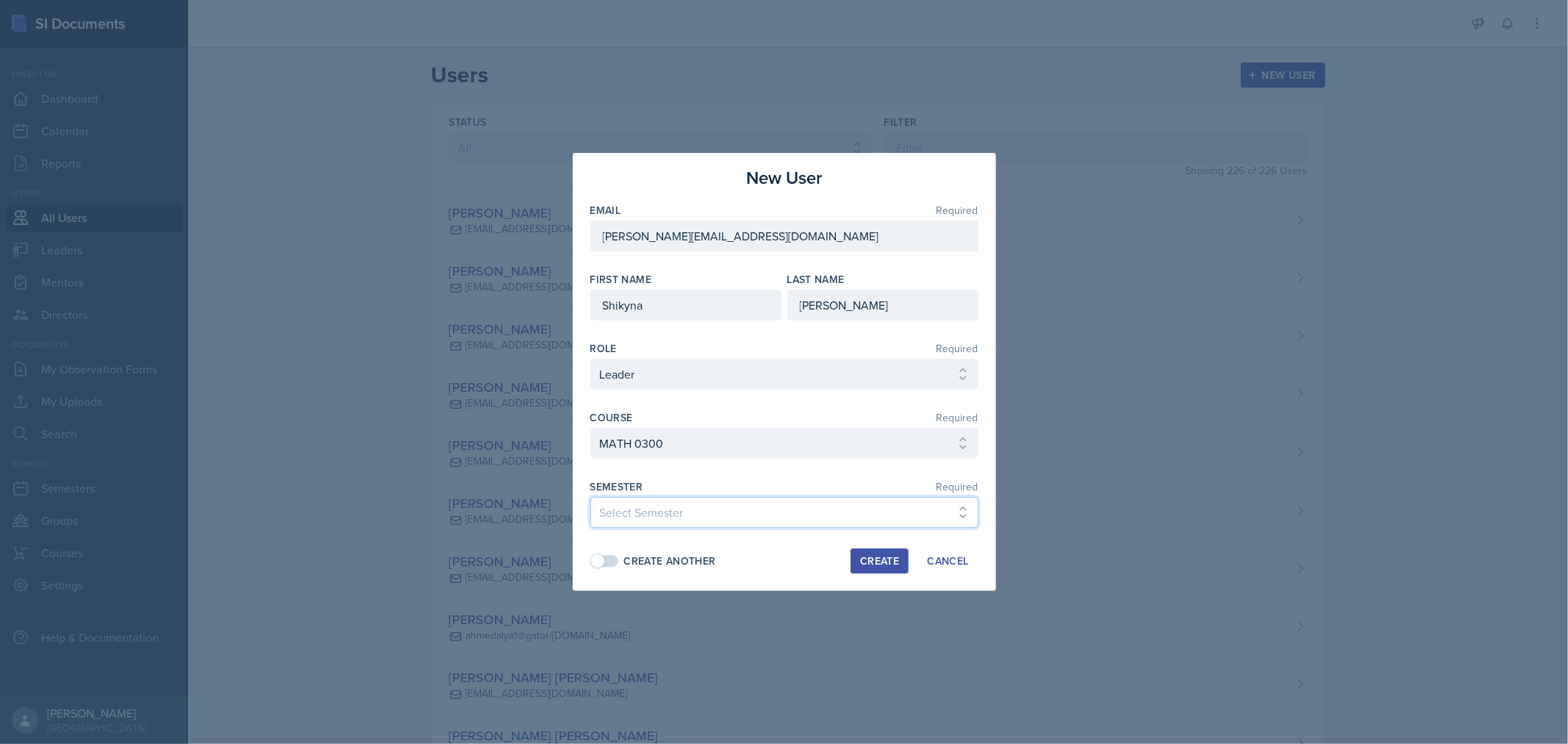
click at [590, 497] on select "Select Semester FALL 2025 Summer II 2025 Summer I 2025 Spring 2025 Fall 2024 Su…" at bounding box center [784, 513] width 388 height 31
click at [887, 557] on div "Create" at bounding box center [879, 560] width 39 height 12
select select
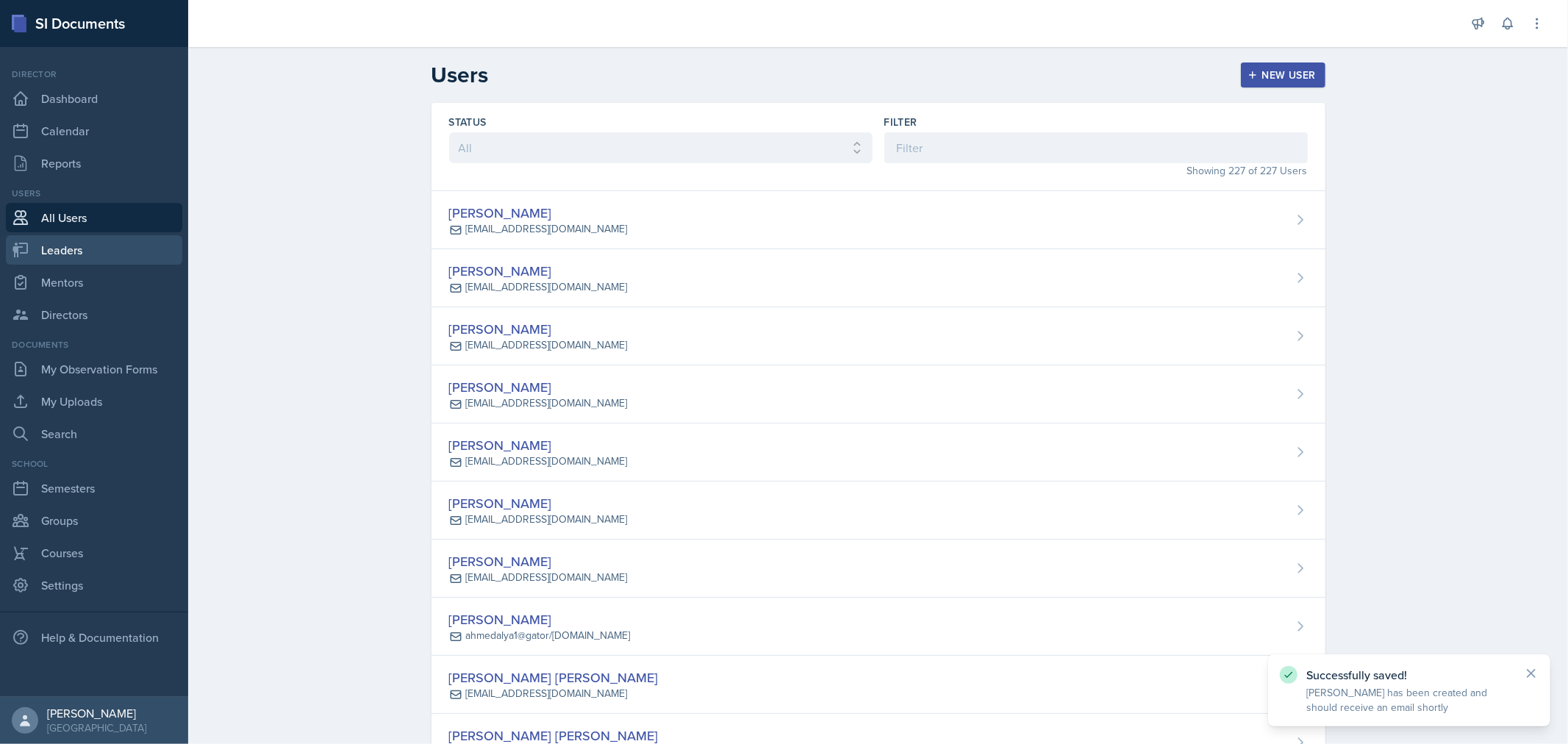
click at [74, 243] on link "Leaders" at bounding box center [94, 250] width 176 height 29
select select "0924c876-6fa7-4296-b593-7db6428ef465"
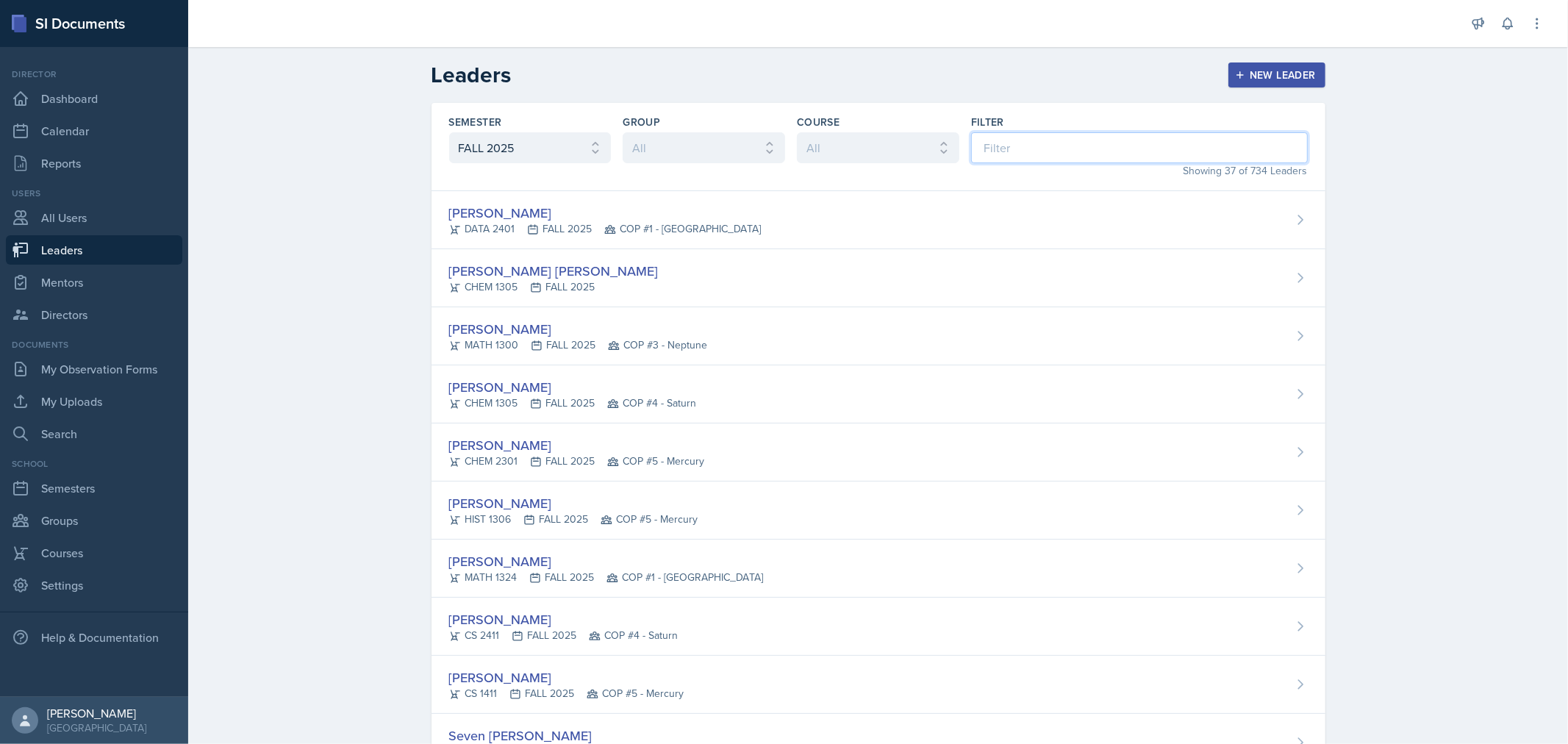
click at [1007, 154] on input at bounding box center [1139, 148] width 336 height 31
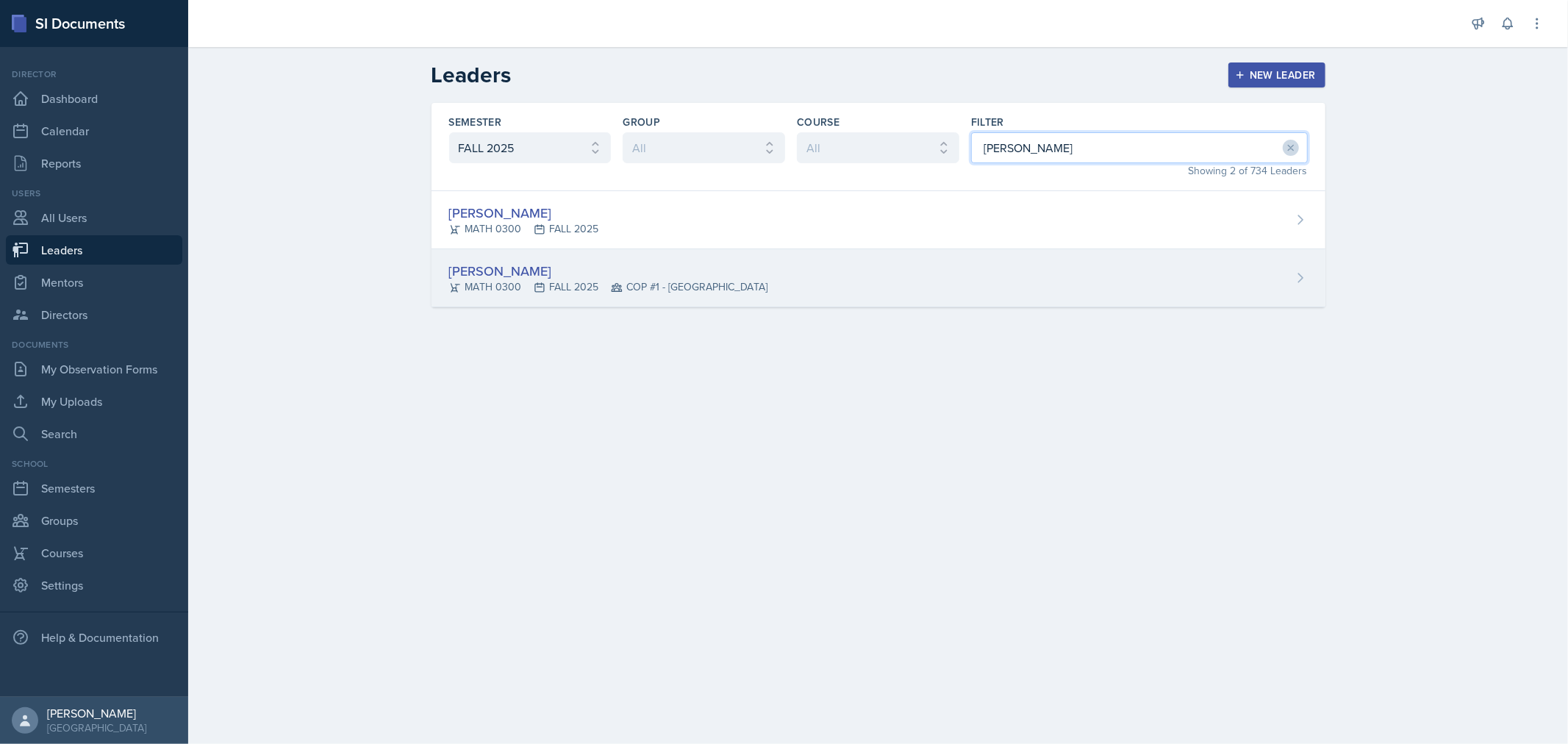
type input "[PERSON_NAME]"
click at [510, 272] on div "[PERSON_NAME]" at bounding box center [608, 271] width 319 height 20
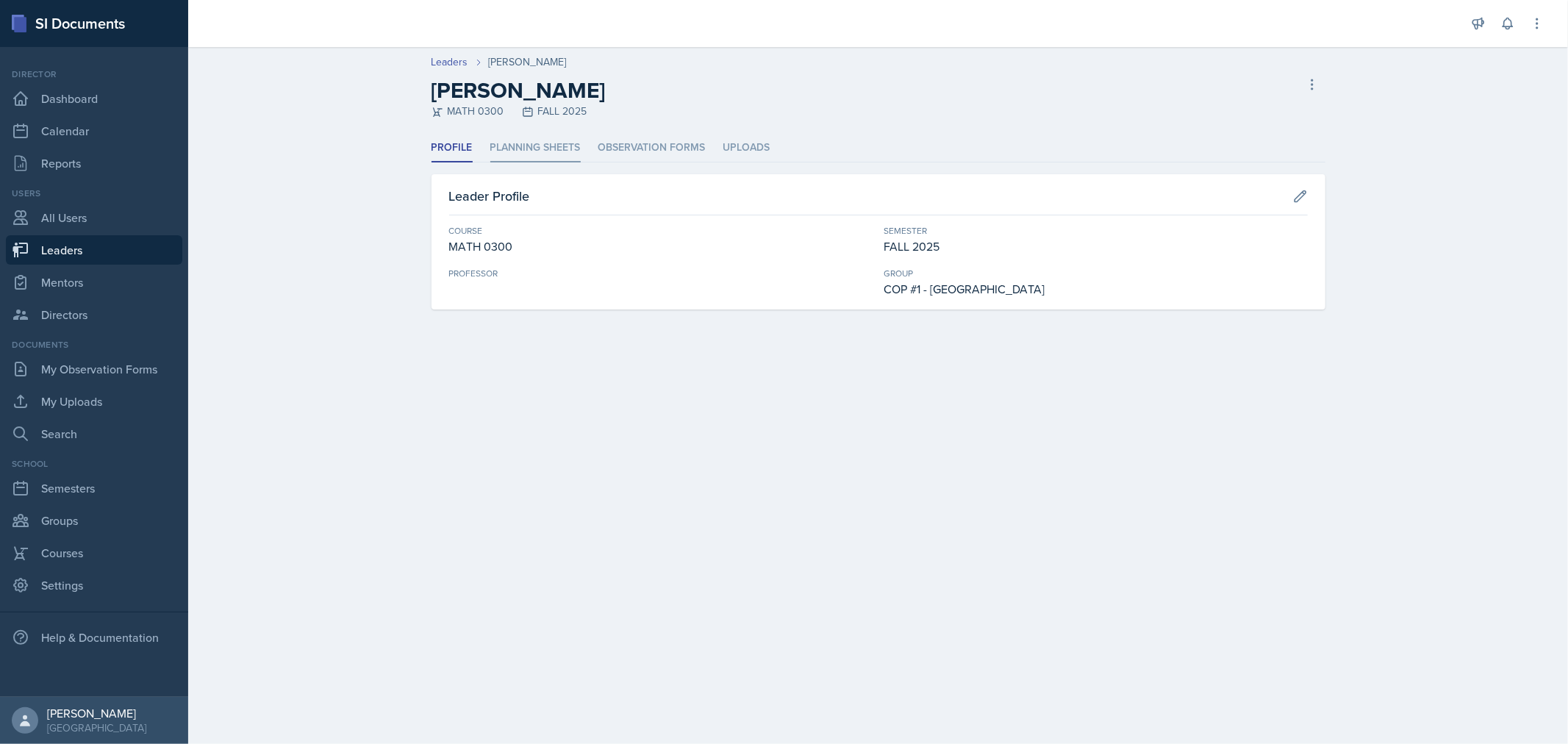
click at [569, 152] on li "Planning Sheets" at bounding box center [536, 148] width 90 height 28
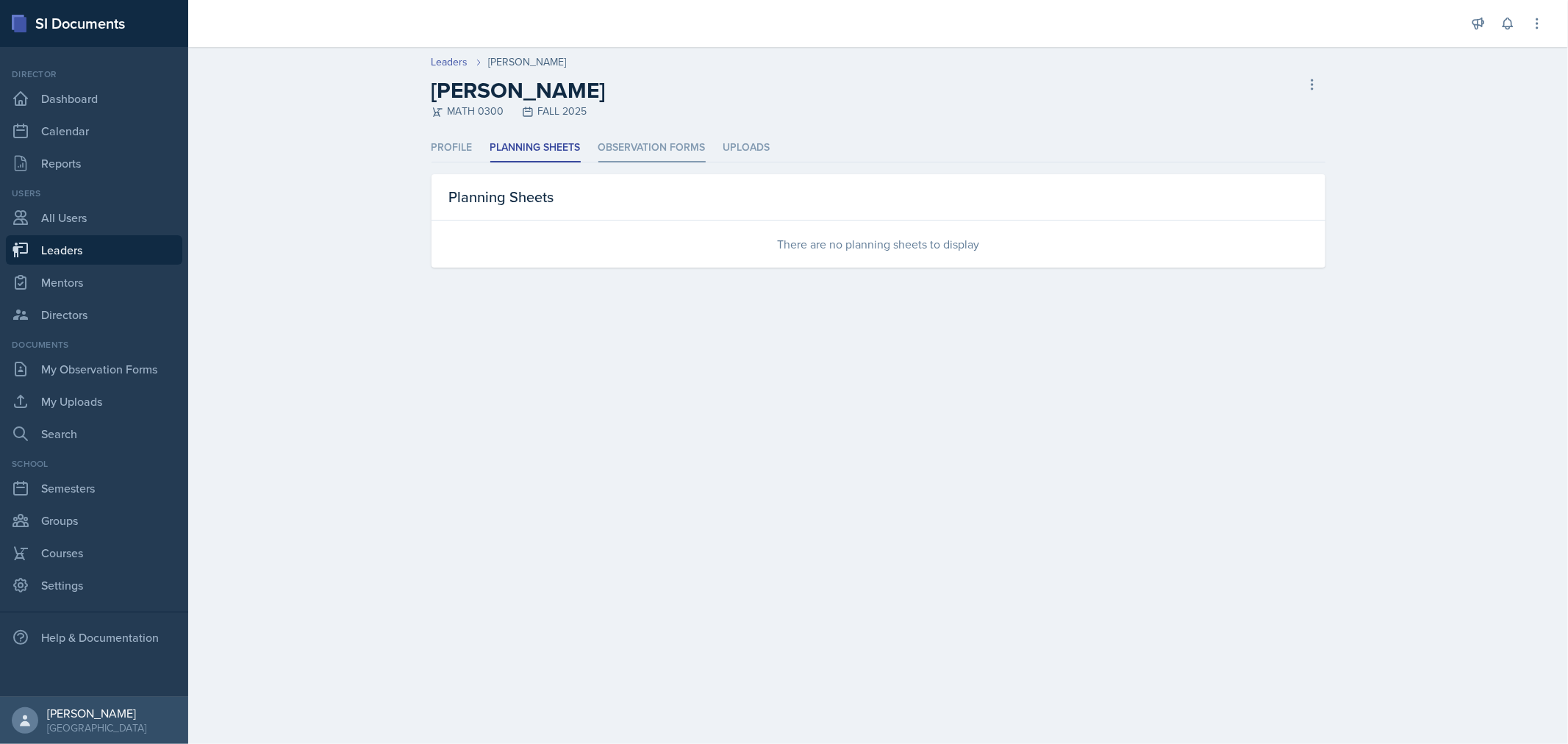
click at [641, 152] on li "Observation Forms" at bounding box center [651, 148] width 107 height 28
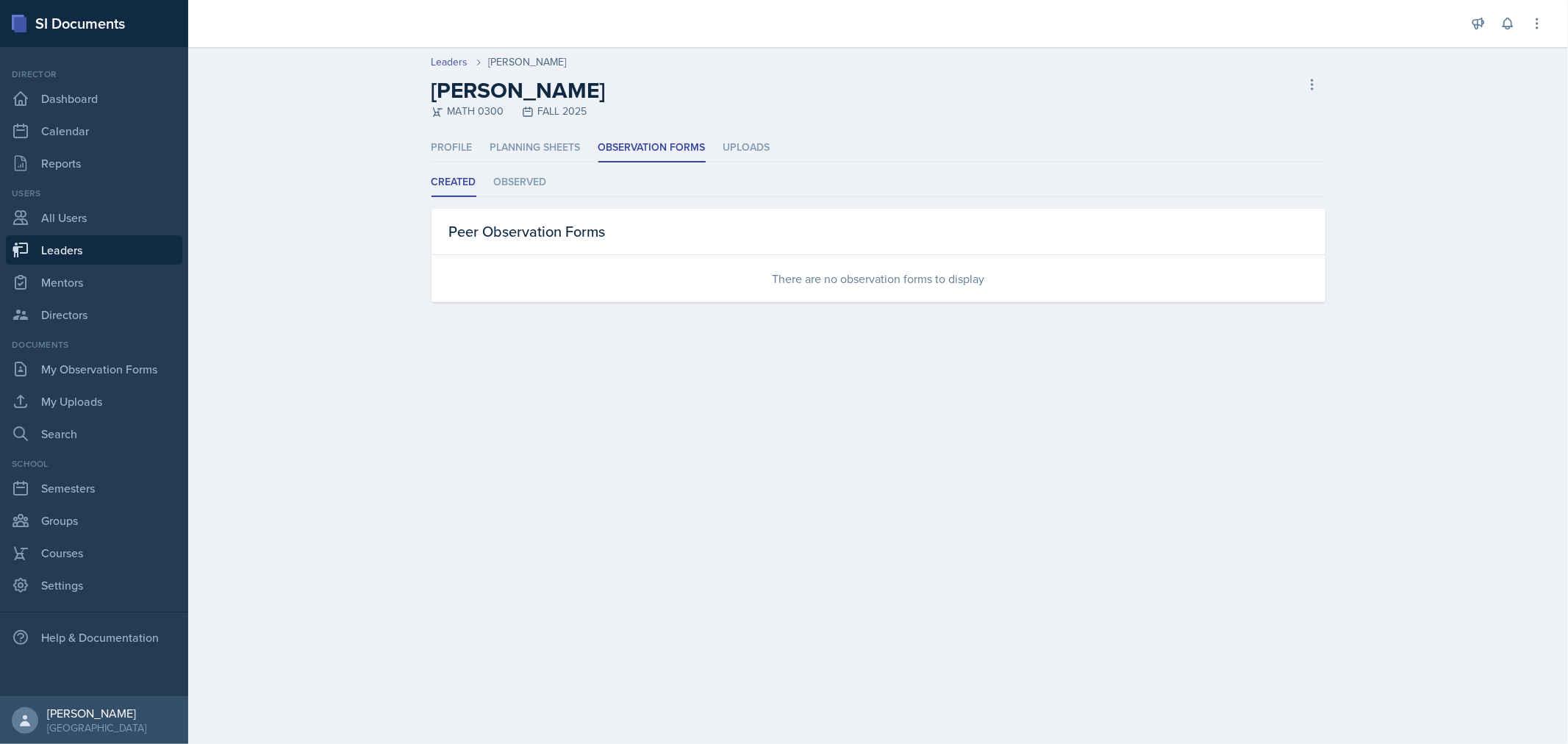
click at [446, 77] on h2 "[PERSON_NAME]" at bounding box center [519, 90] width 175 height 27
click at [449, 68] on link "Leaders" at bounding box center [450, 62] width 37 height 16
select select "0924c876-6fa7-4296-b593-7db6428ef465"
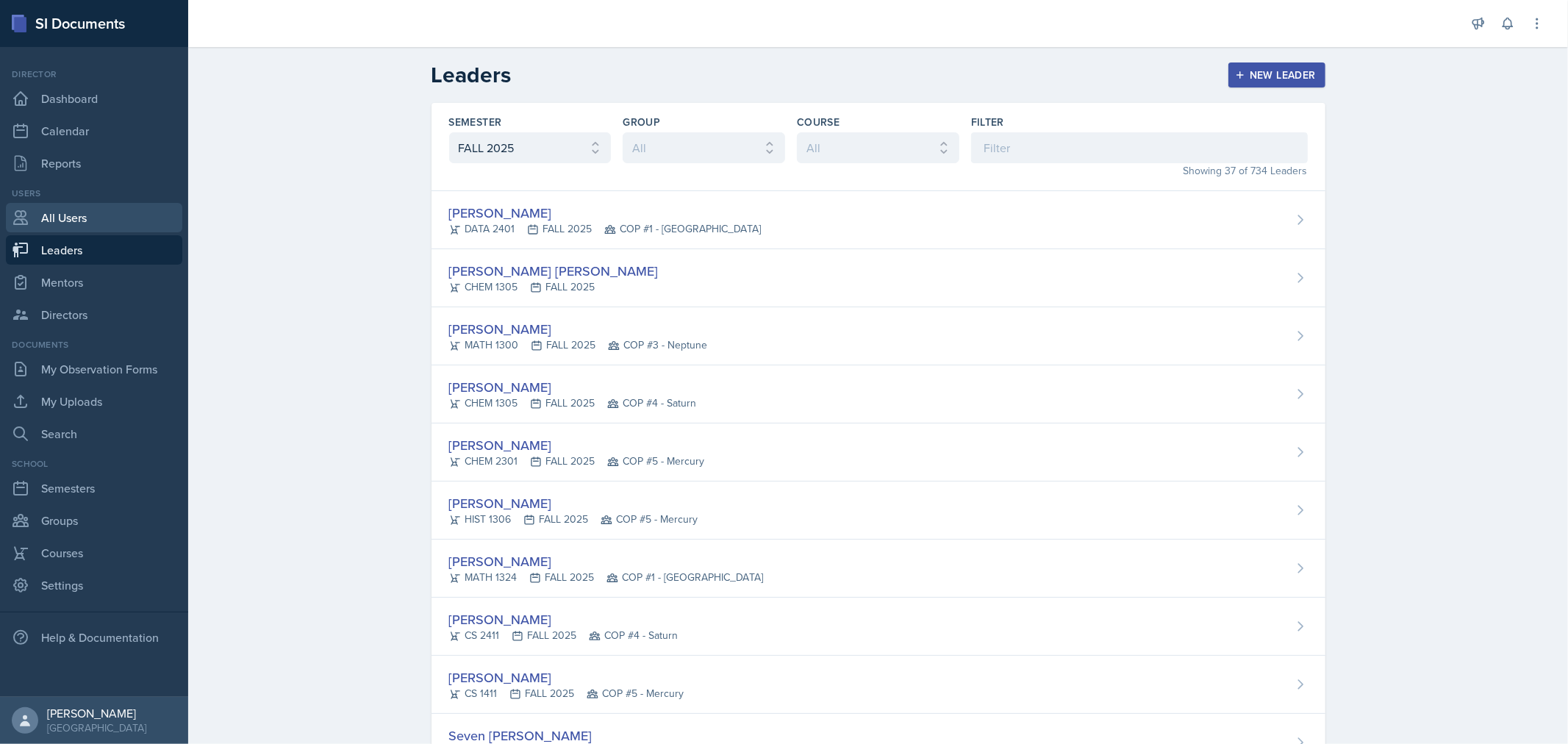
click at [76, 226] on link "All Users" at bounding box center [94, 218] width 176 height 29
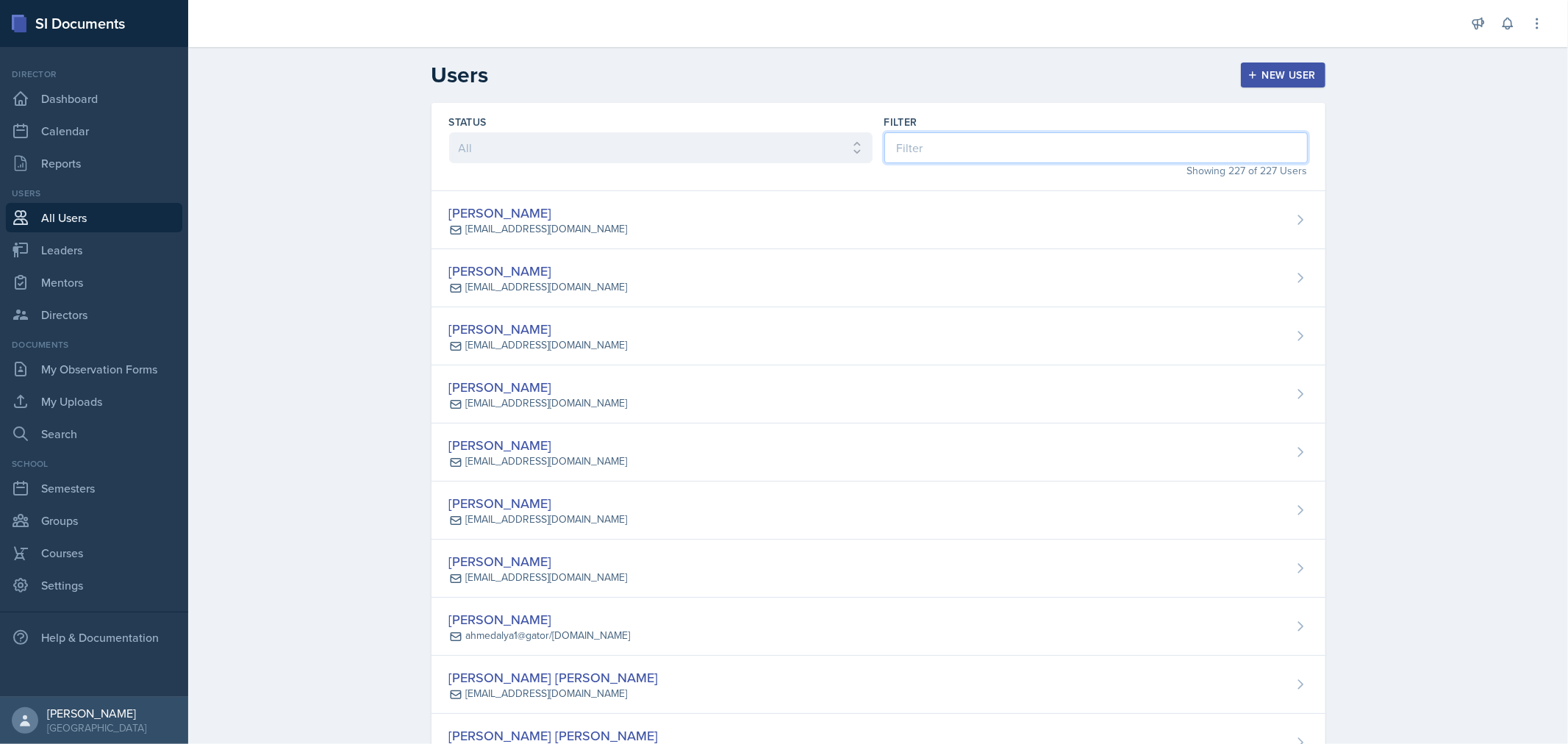
click at [964, 156] on input at bounding box center [1095, 148] width 423 height 31
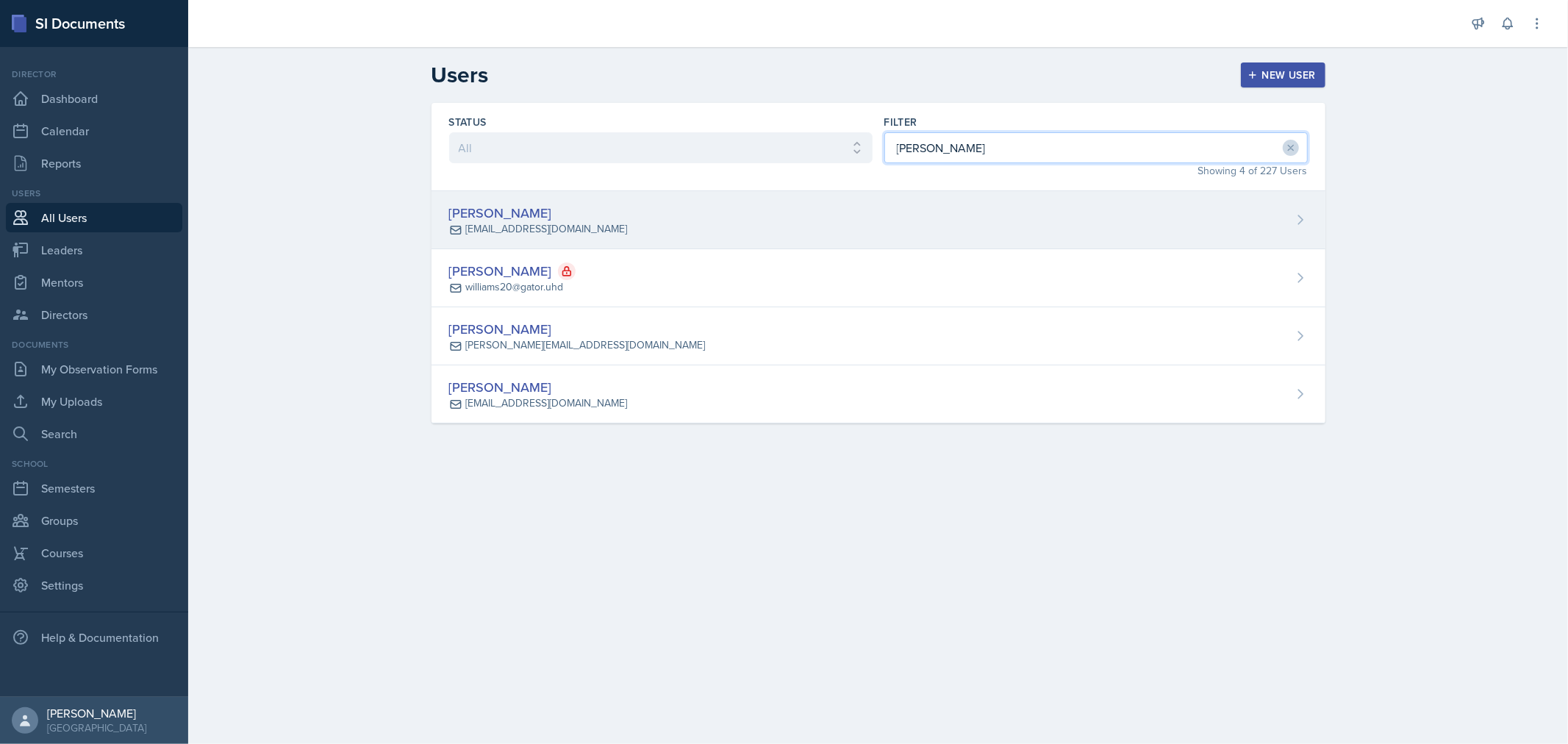
type input "[PERSON_NAME]"
click at [546, 220] on div "[PERSON_NAME]" at bounding box center [538, 213] width 178 height 20
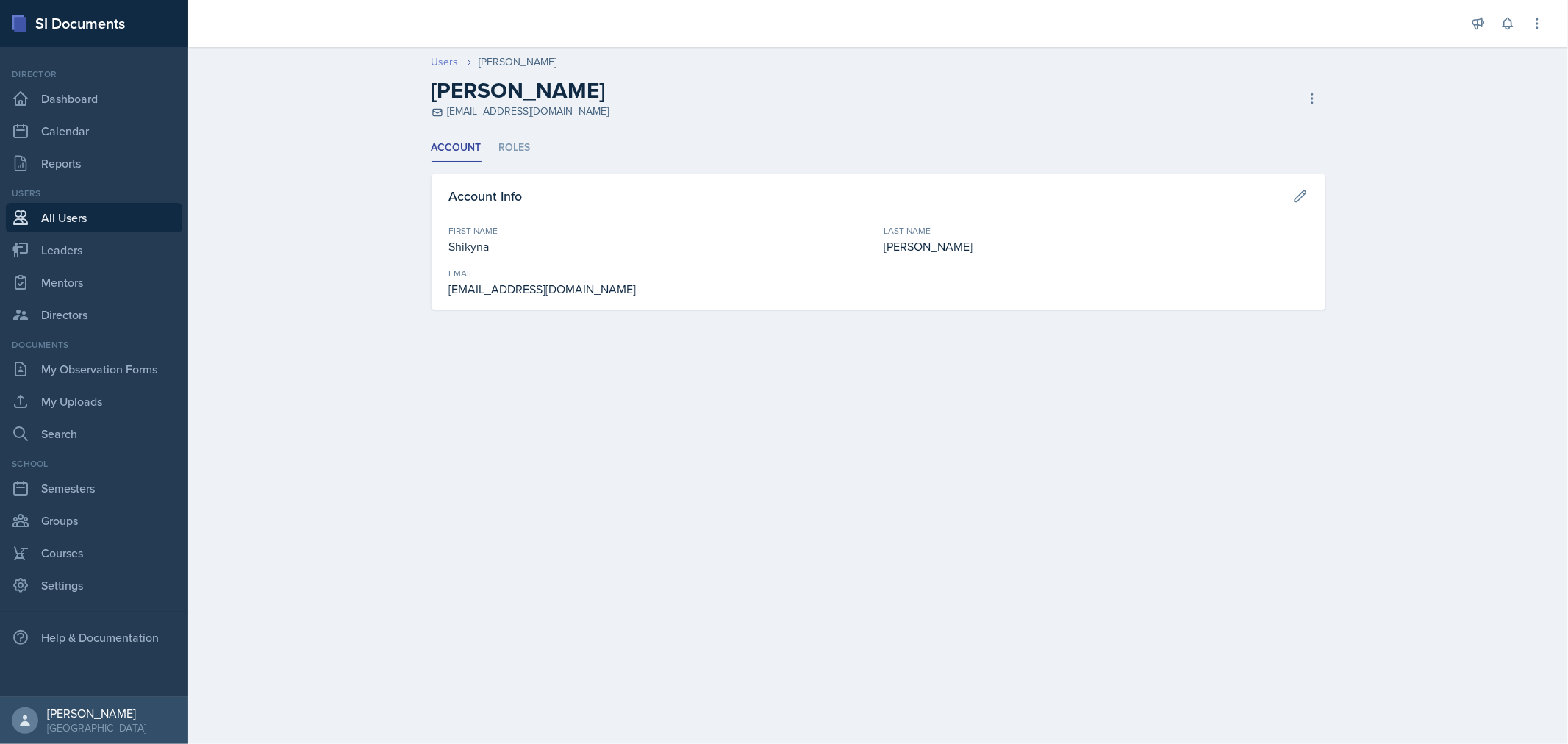
click at [446, 62] on link "Users" at bounding box center [446, 62] width 28 height 16
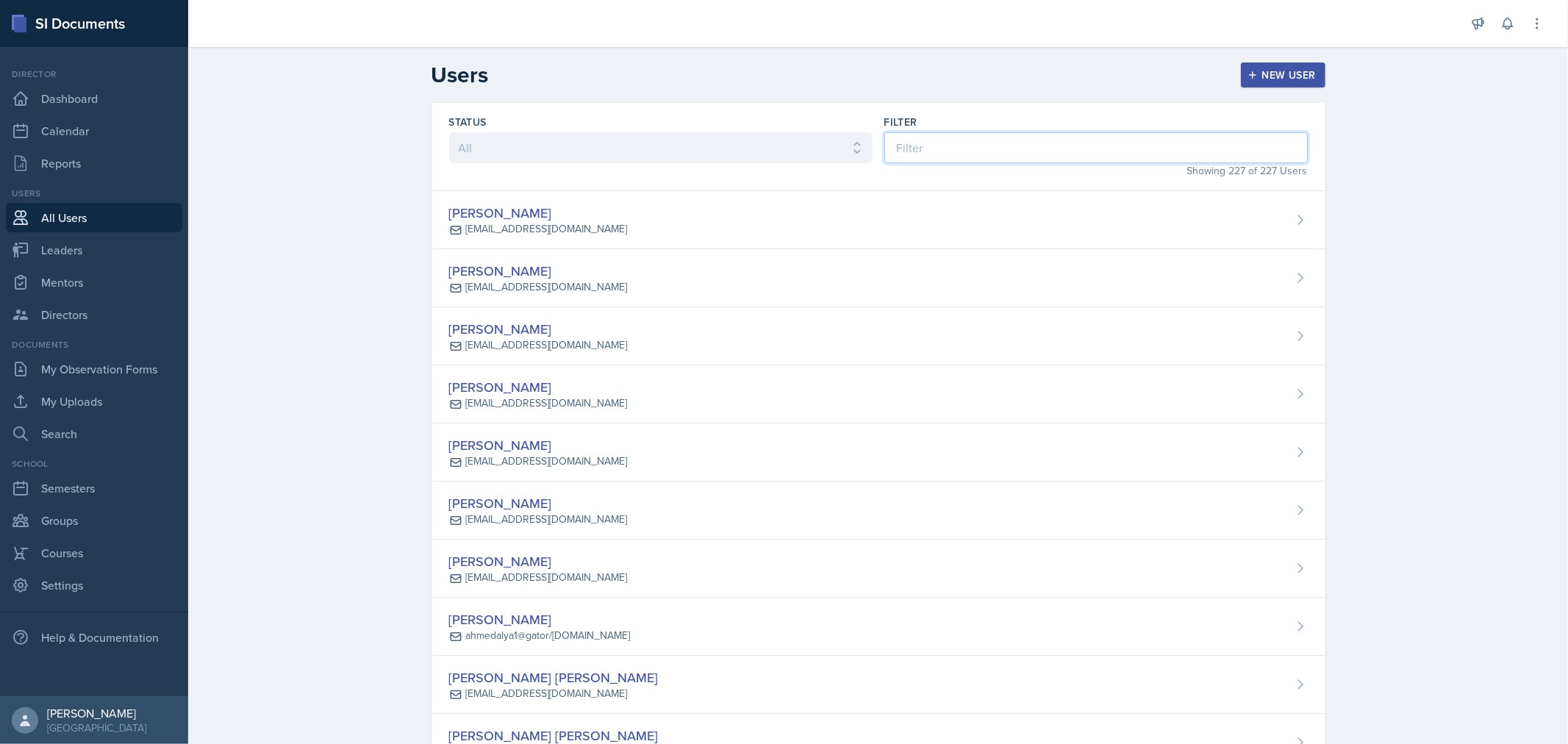
click at [989, 149] on input at bounding box center [1095, 148] width 423 height 31
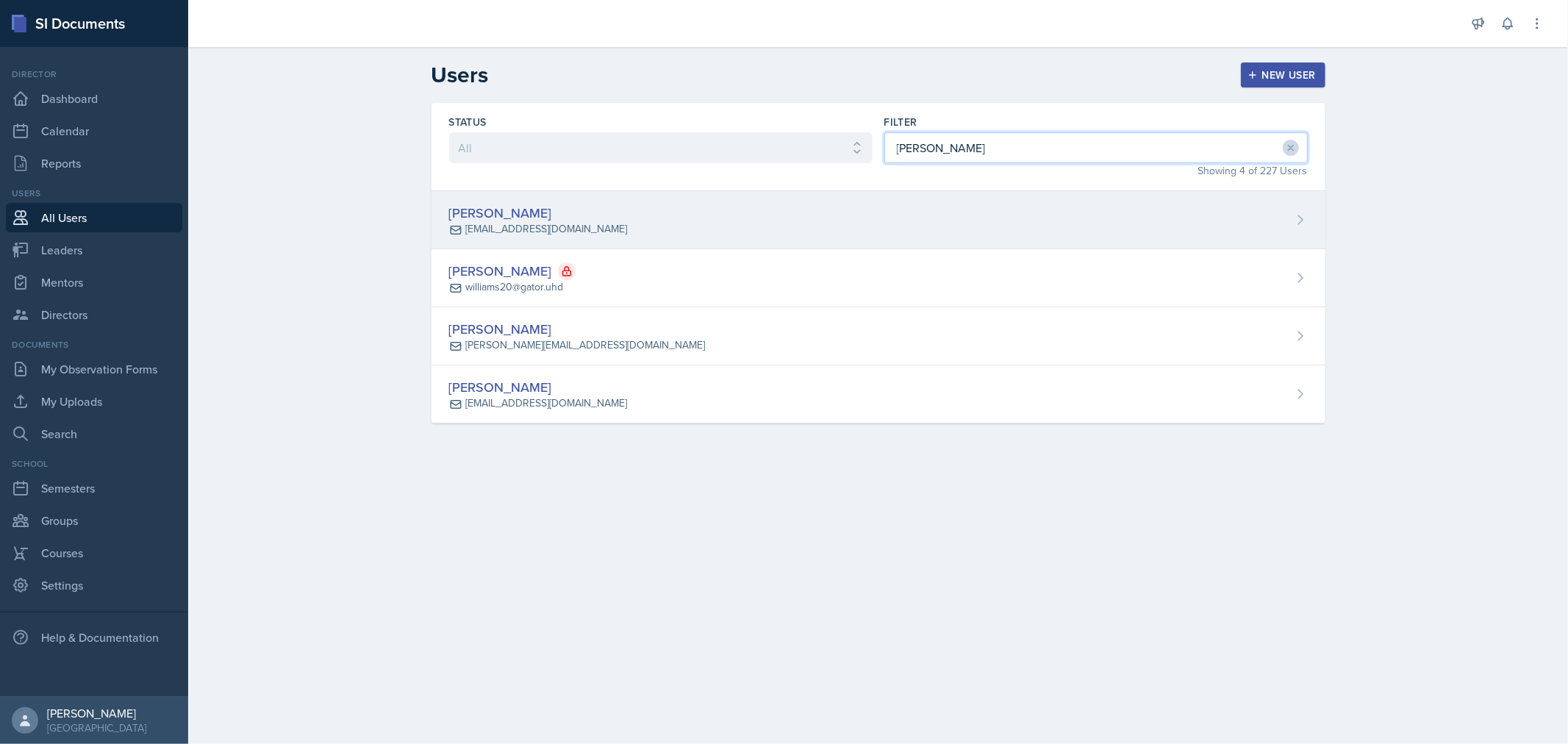
type input "[PERSON_NAME]"
click at [615, 209] on div "Shikyna [PERSON_NAME] [EMAIL_ADDRESS][DOMAIN_NAME]" at bounding box center [878, 220] width 894 height 58
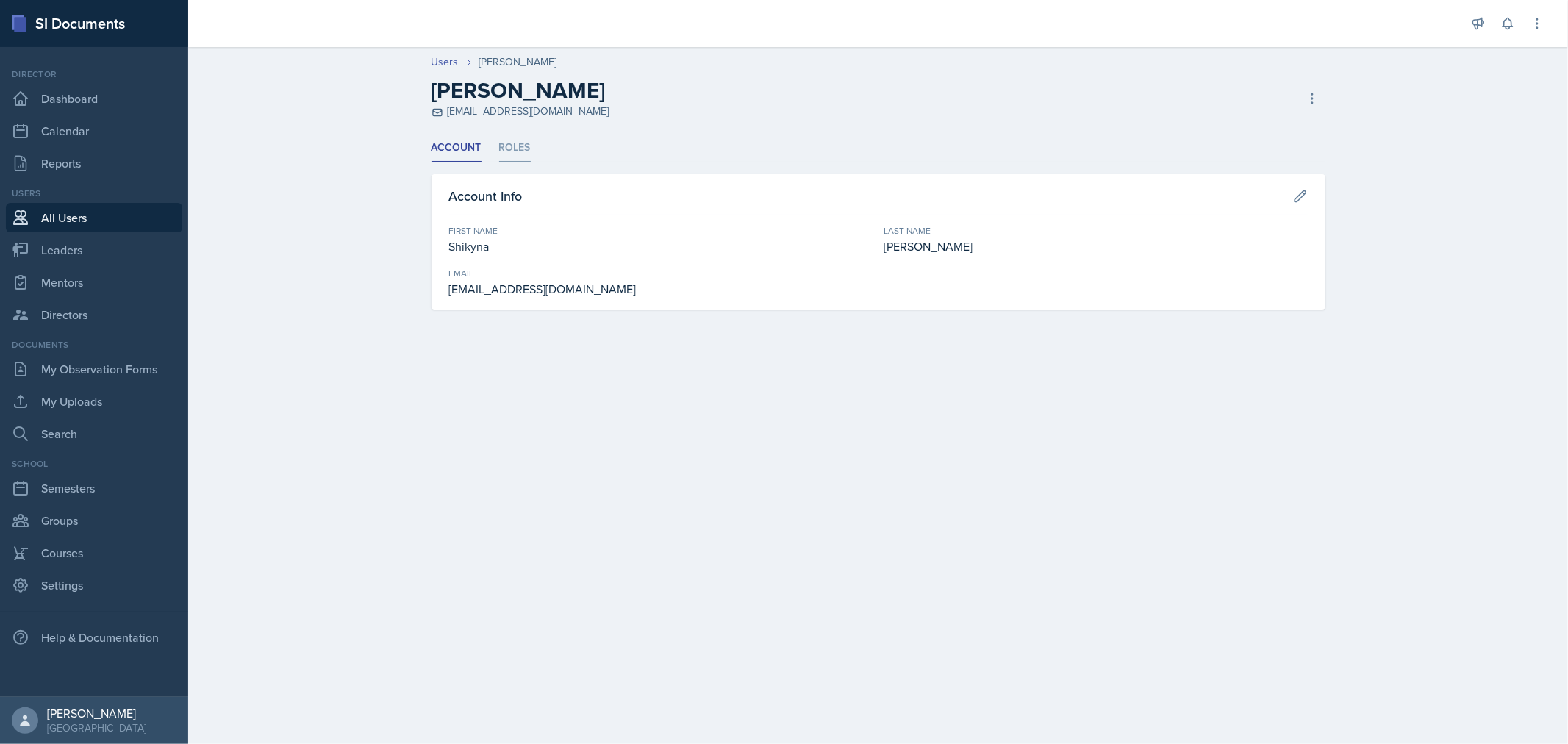
click at [516, 151] on li "Roles" at bounding box center [514, 148] width 31 height 28
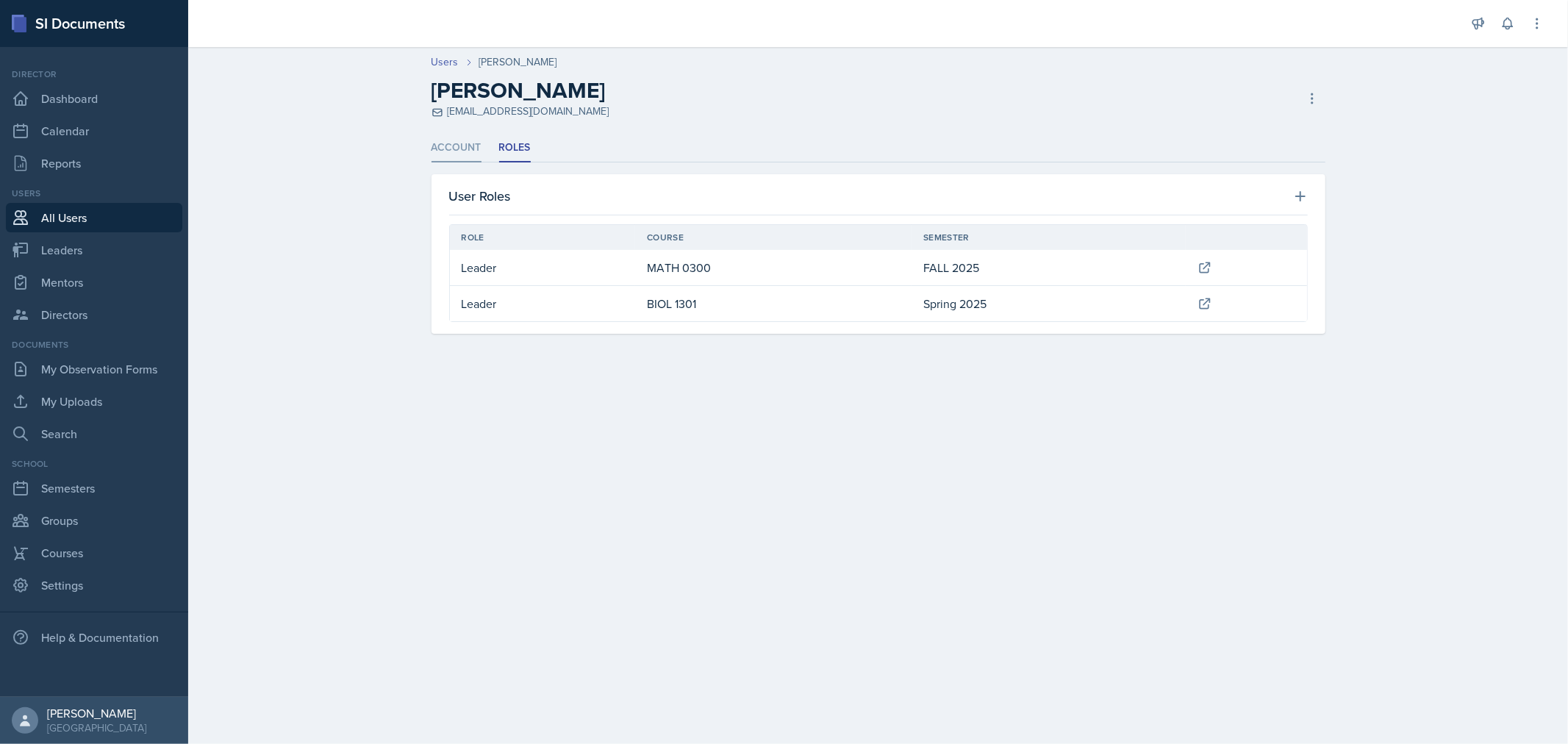
click at [445, 152] on li "Account" at bounding box center [457, 148] width 50 height 28
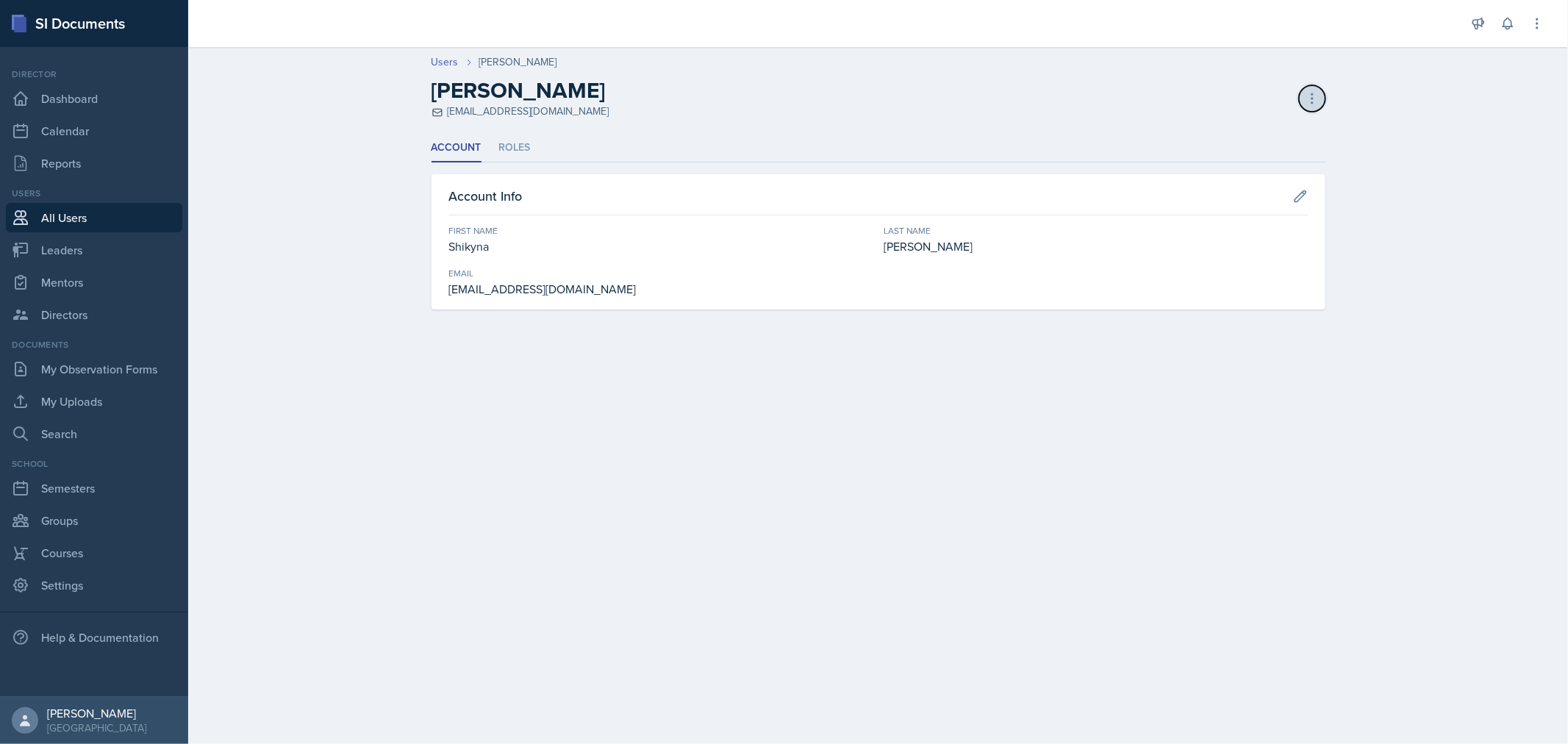
click at [1310, 99] on icon at bounding box center [1312, 98] width 15 height 15
click at [1239, 188] on div "Deactivate User" at bounding box center [1248, 188] width 141 height 29
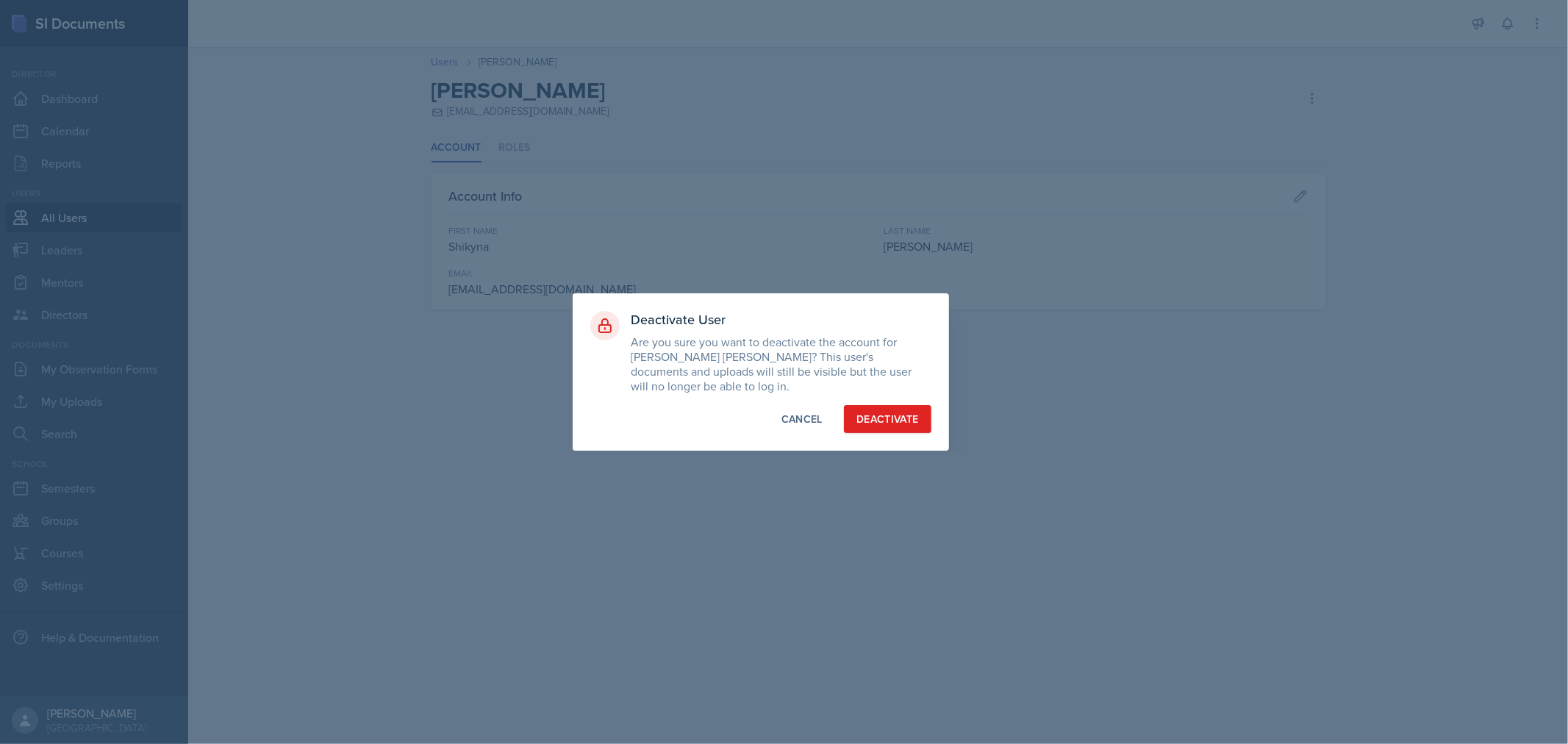
click at [895, 395] on div "Deactivate User Are you sure you want to deactivate the account for [PERSON_NAM…" at bounding box center [761, 371] width 377 height 157
click at [894, 412] on div "Deactivate" at bounding box center [887, 419] width 62 height 15
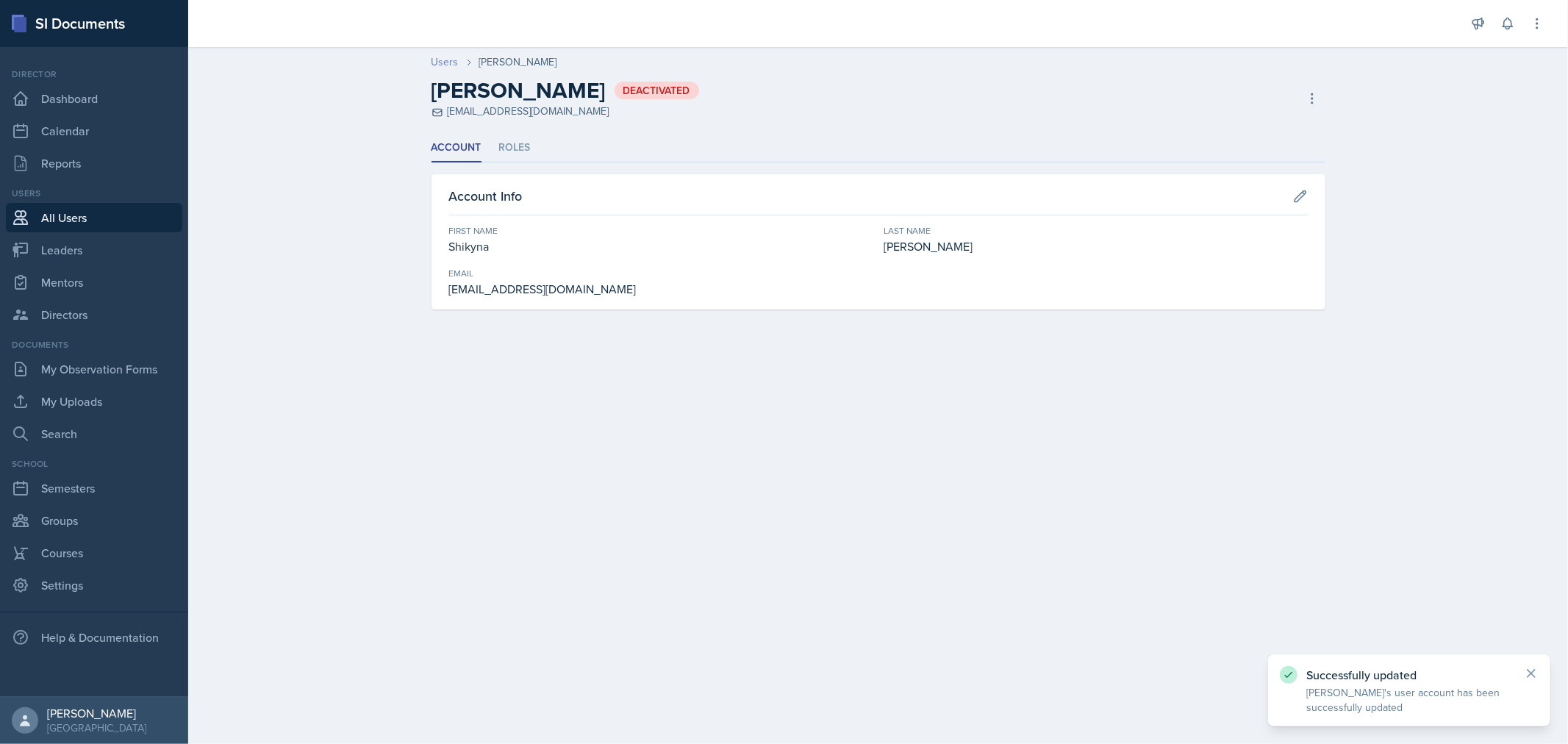
click at [446, 60] on link "Users" at bounding box center [446, 62] width 28 height 16
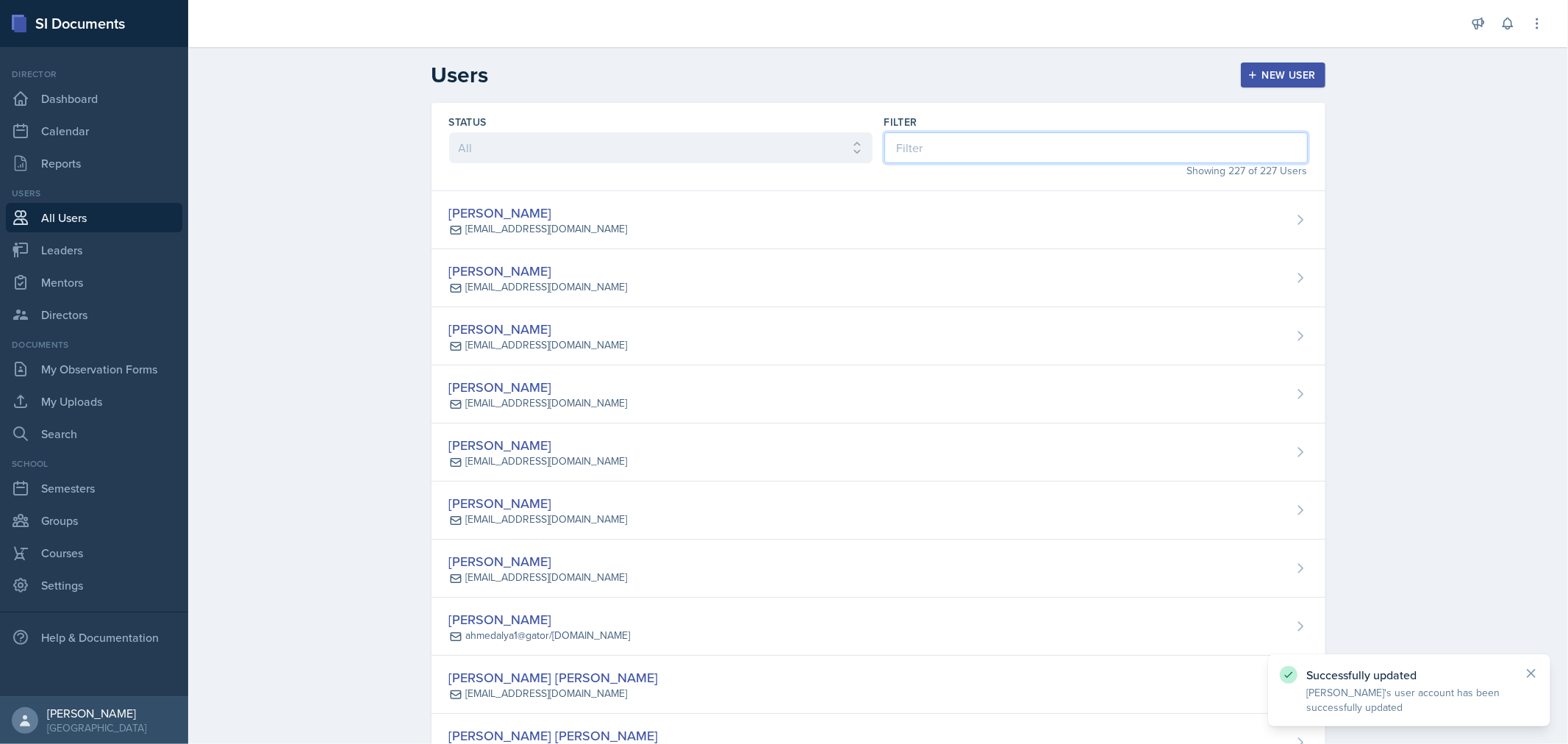
click at [1049, 141] on input at bounding box center [1095, 148] width 423 height 31
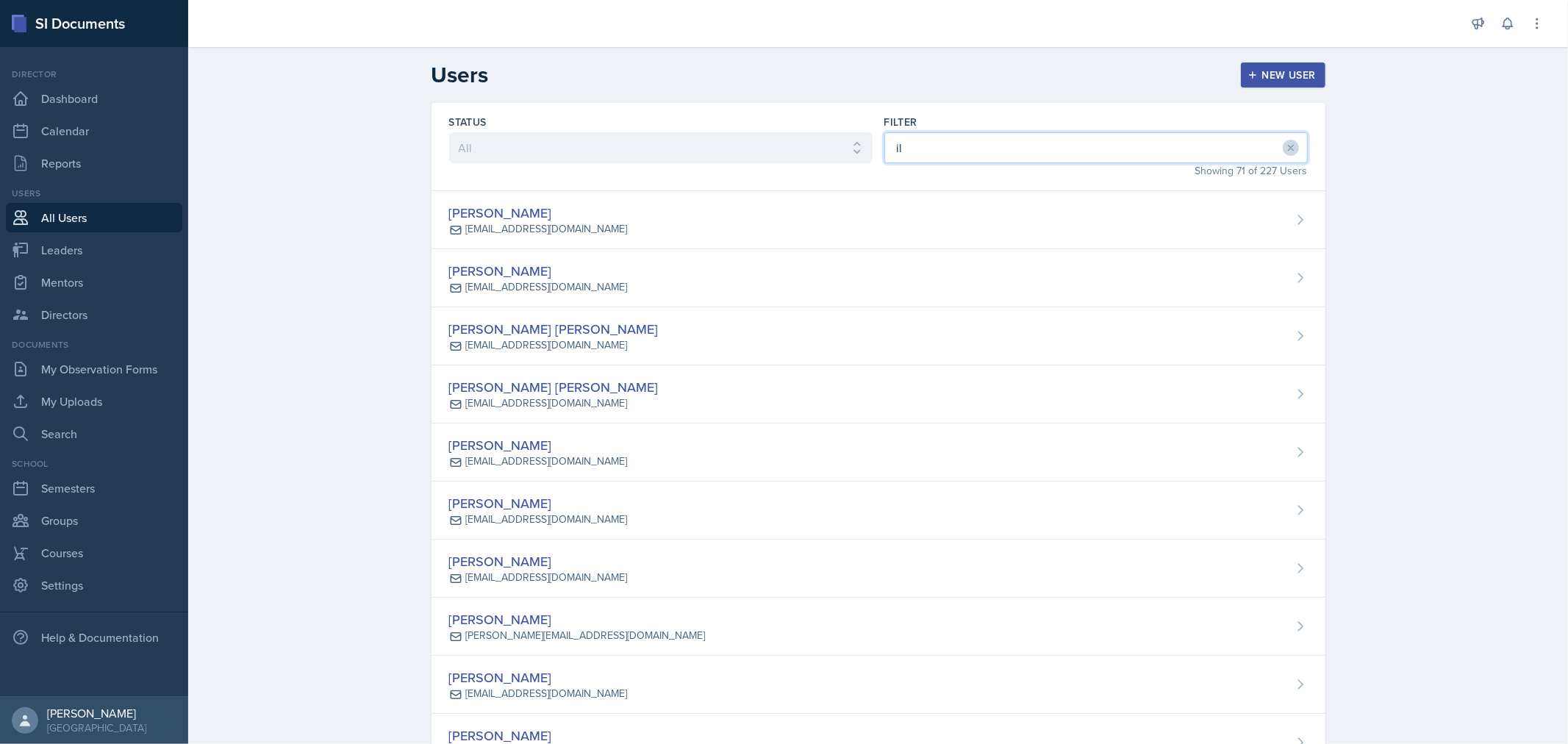
type input "i"
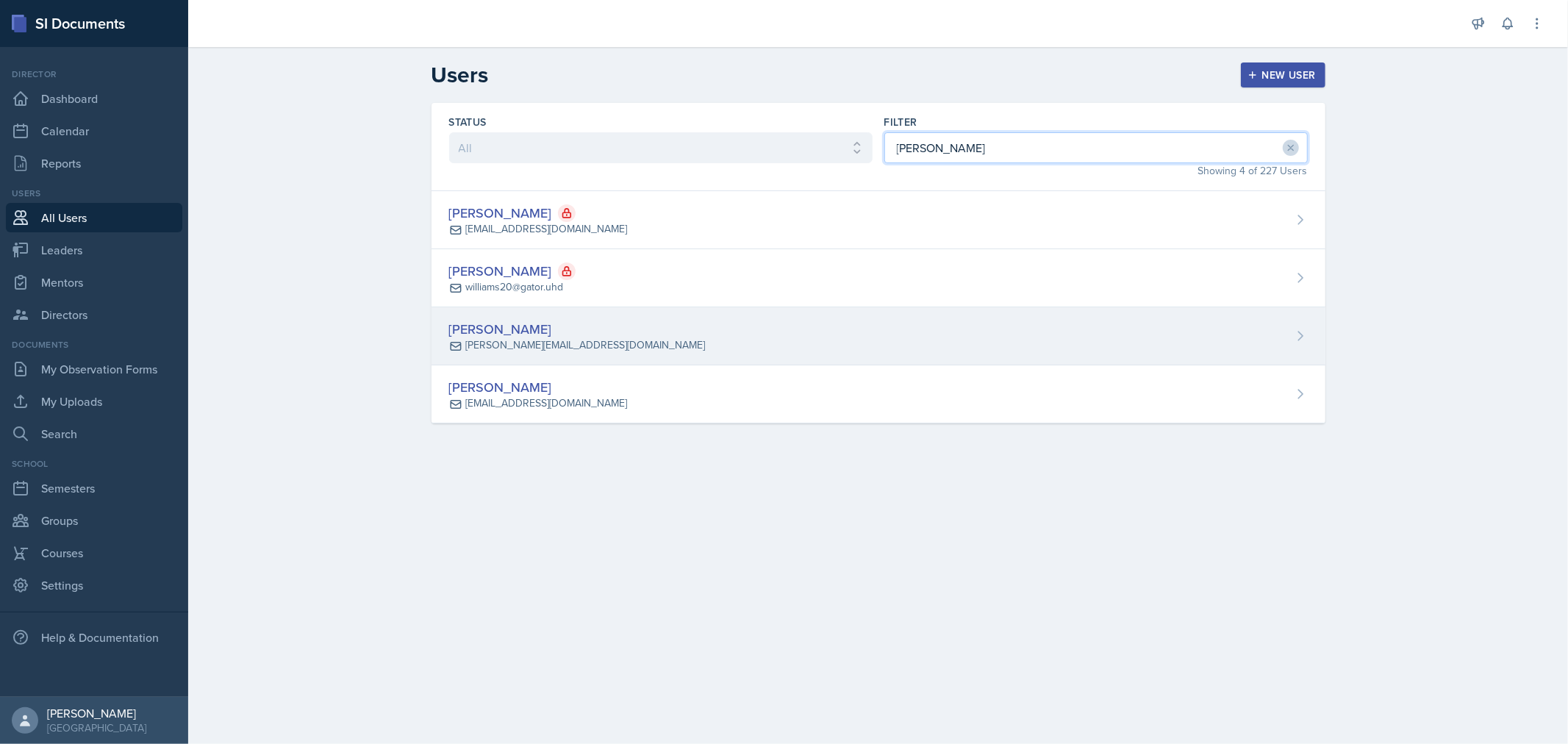
type input "[PERSON_NAME]"
click at [544, 321] on div "[PERSON_NAME]" at bounding box center [577, 329] width 255 height 20
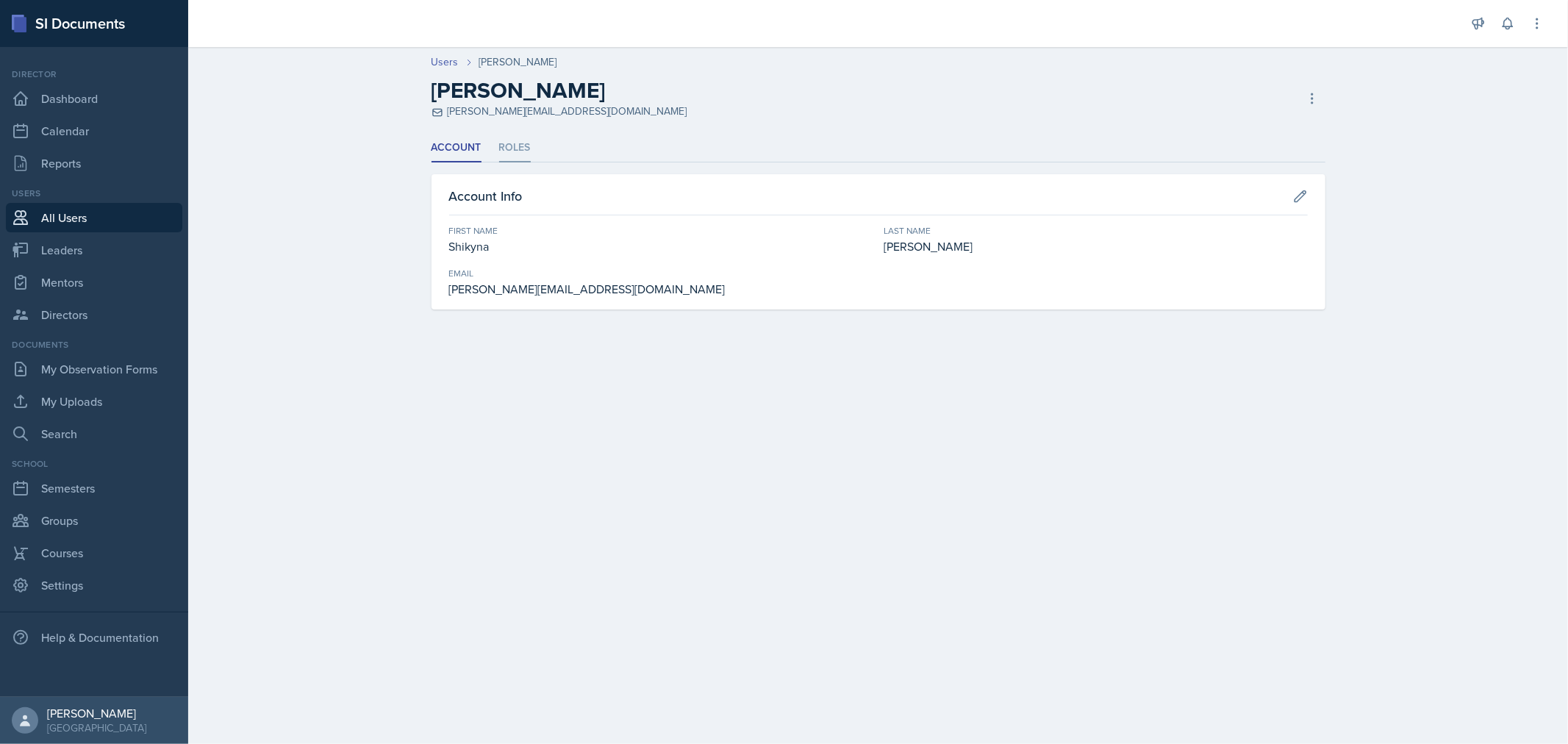
click at [517, 143] on li "Roles" at bounding box center [514, 148] width 31 height 28
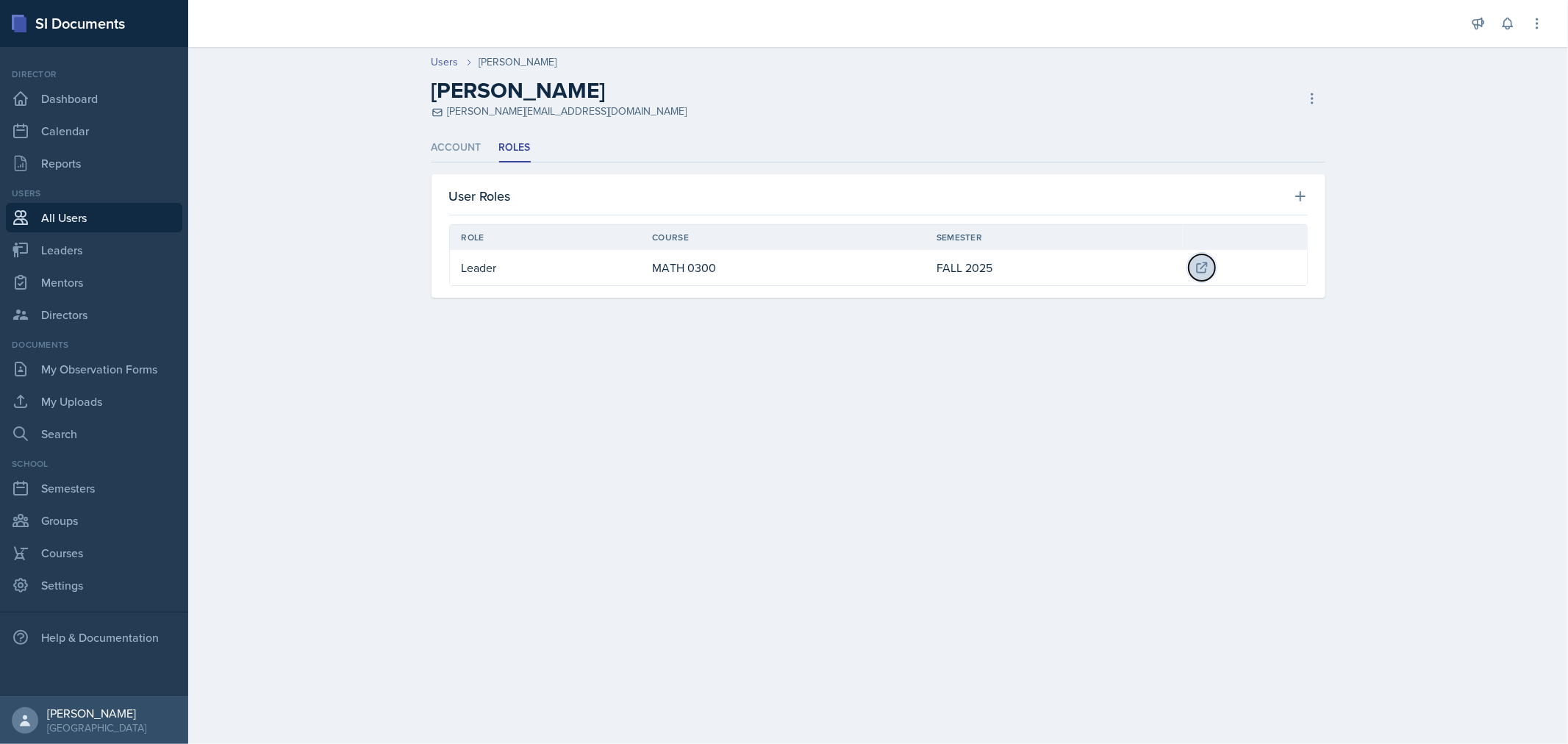
click at [1203, 266] on icon at bounding box center [1201, 267] width 15 height 15
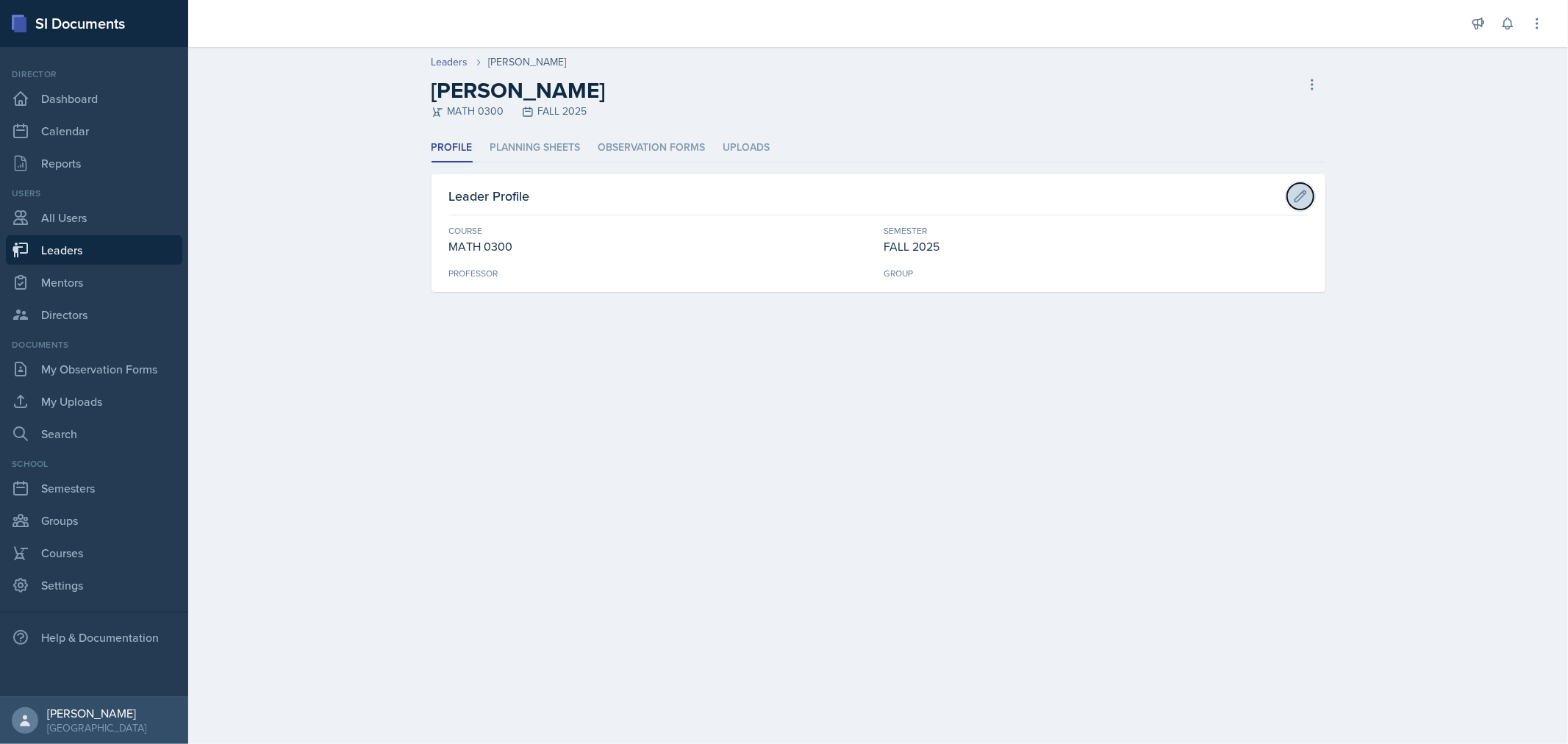
click at [1304, 198] on icon at bounding box center [1300, 197] width 15 height 15
select select "1533e435-e0aa-45a5-aa15-47b6ea268a05"
select select "0924c876-6fa7-4296-b593-7db6428ef465"
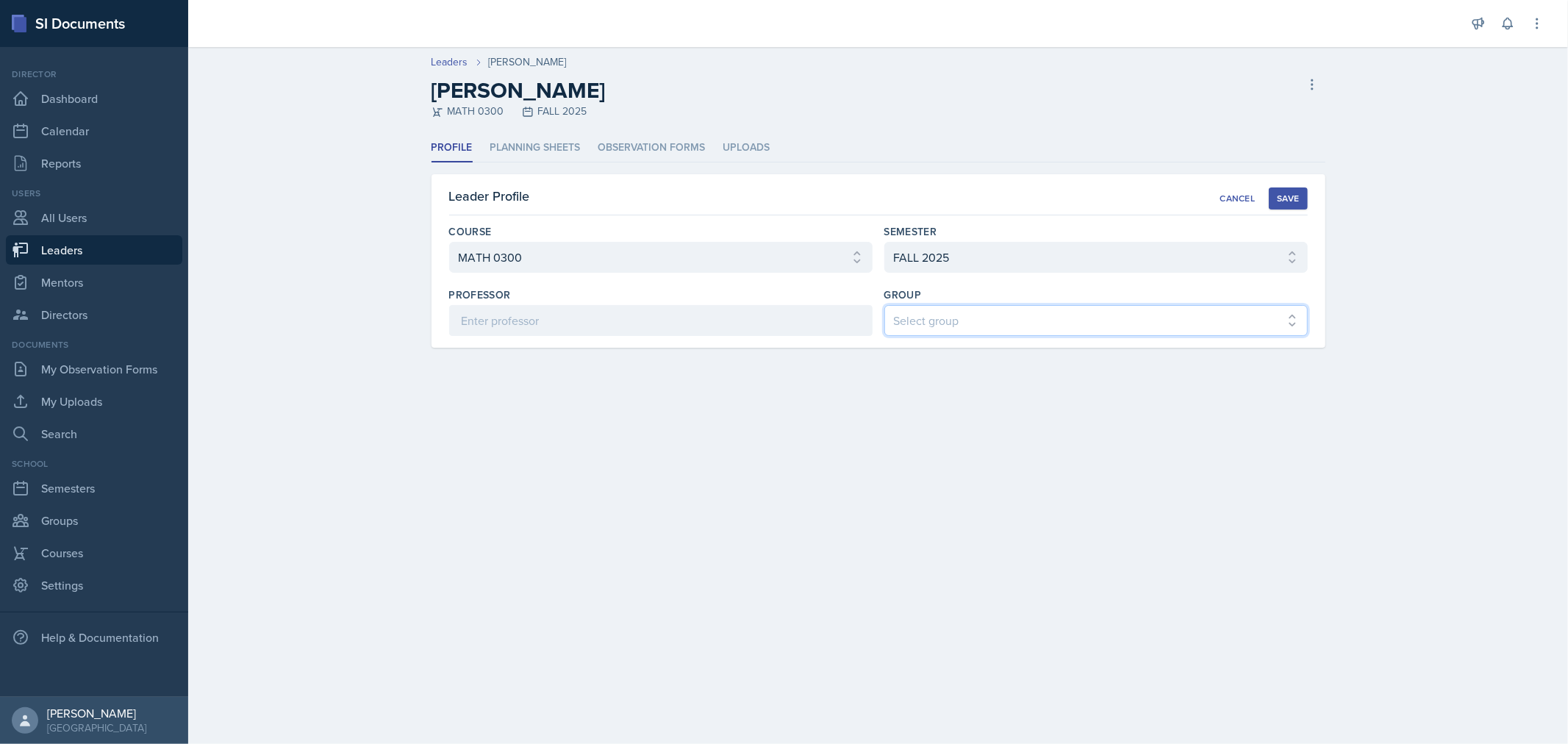
click at [1180, 319] on select "Select group COP #1 - Mars COP #2 - Venus COP #3 - Neptune COP #4 - Saturn COP …" at bounding box center [1095, 321] width 423 height 31
select select "6d06ddae-fe75-4f9f-bac4-f3b2e950d318"
click at [884, 305] on select "Select group COP #1 - Mars COP #2 - Venus COP #3 - Neptune COP #4 - Saturn COP …" at bounding box center [1095, 321] width 423 height 31
click at [1293, 200] on div "Save" at bounding box center [1288, 198] width 22 height 12
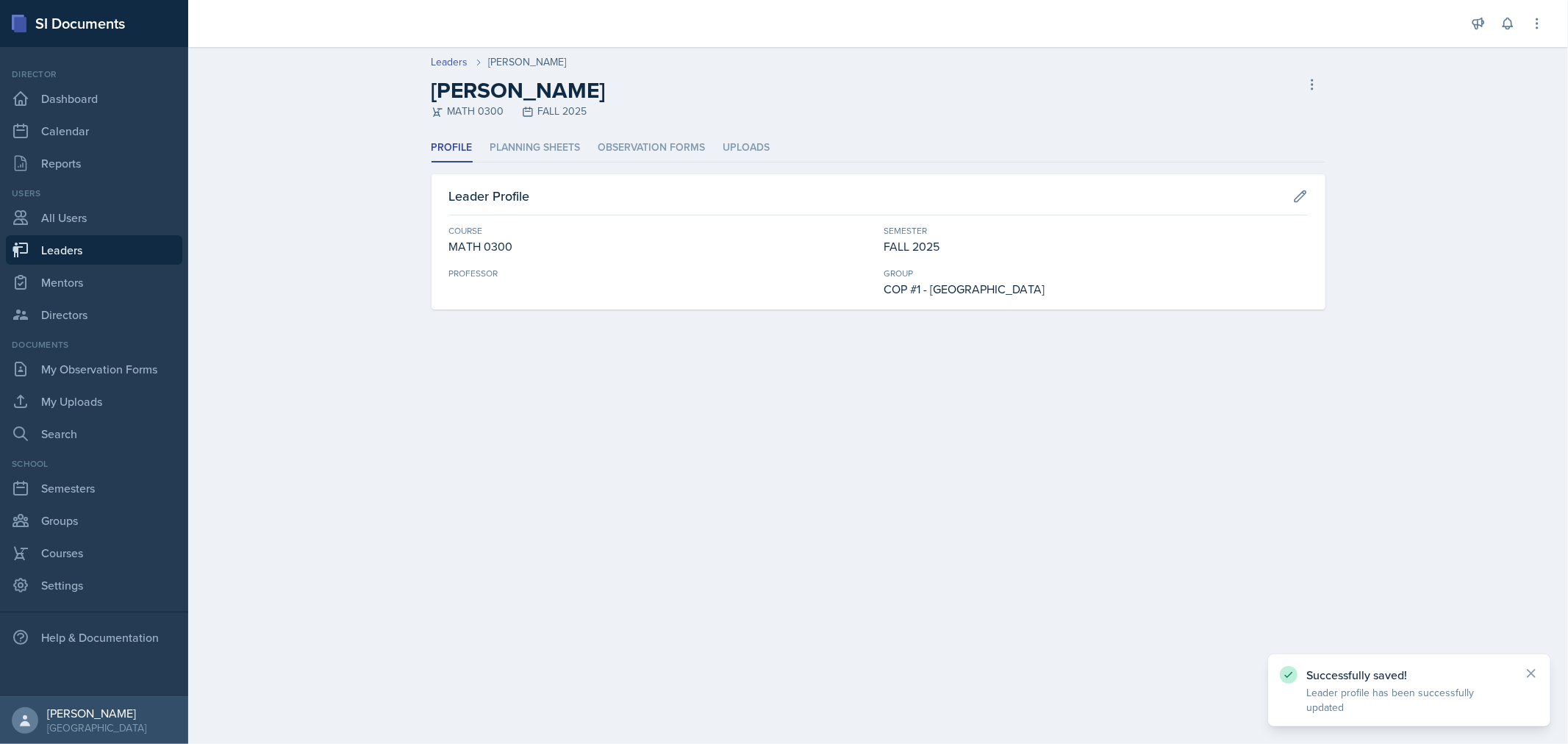
click at [27, 244] on icon at bounding box center [20, 250] width 16 height 15
select select "0924c876-6fa7-4296-b593-7db6428ef465"
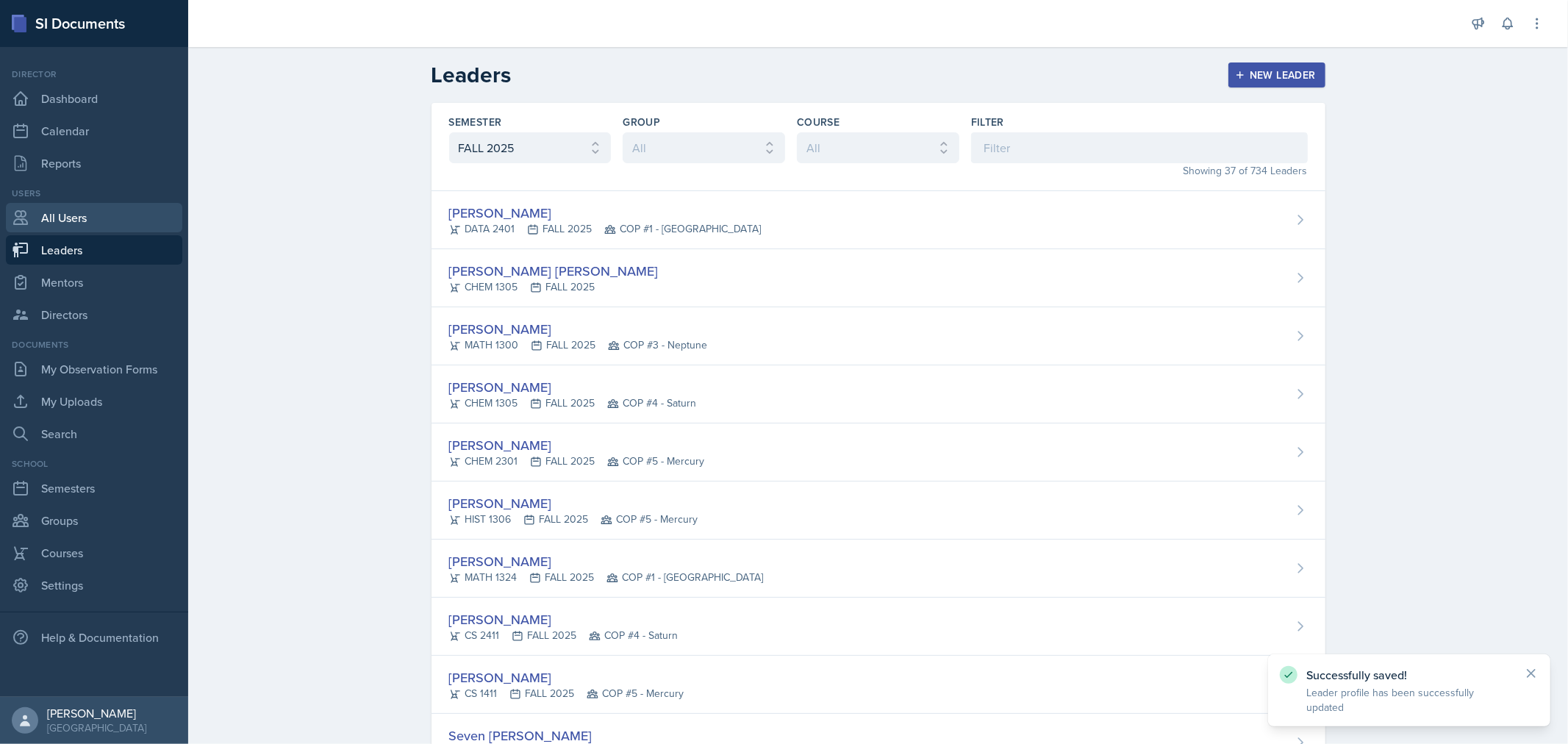
click at [39, 211] on link "All Users" at bounding box center [94, 218] width 176 height 29
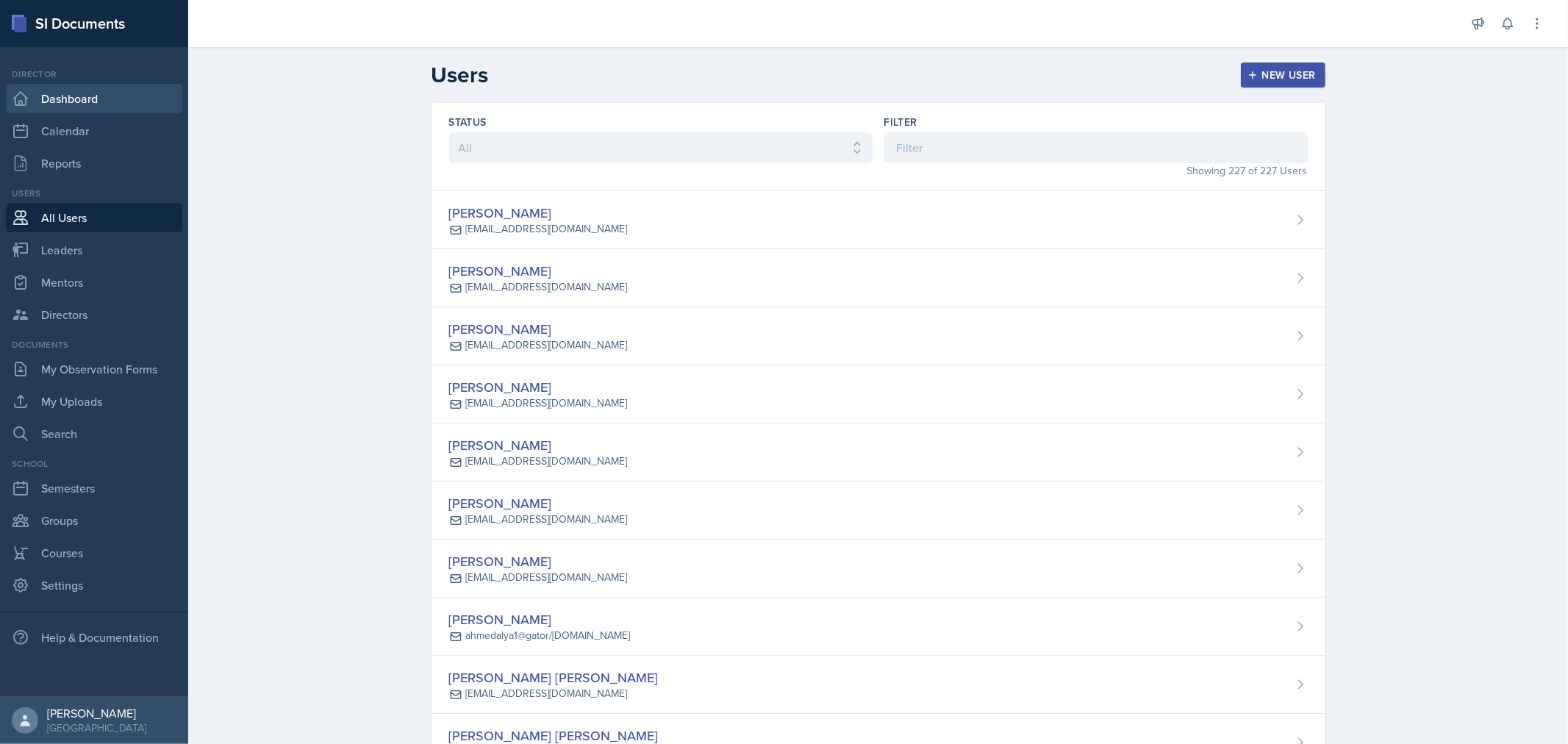
click at [90, 97] on link "Dashboard" at bounding box center [94, 98] width 176 height 29
